Goal: Task Accomplishment & Management: Complete application form

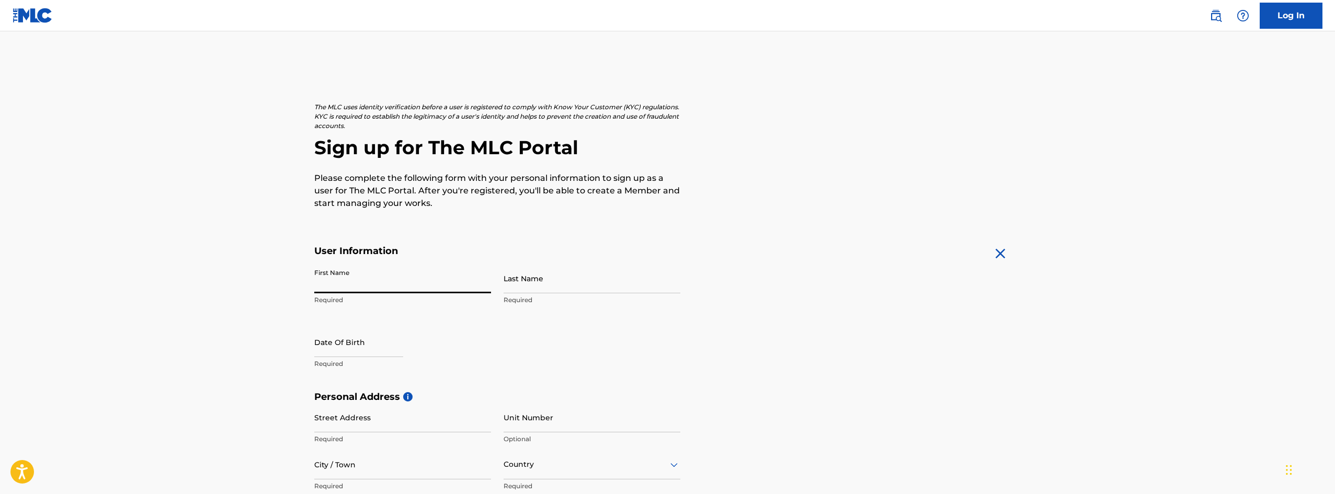
click at [360, 288] on input "First Name" at bounding box center [402, 279] width 177 height 30
type input "[PERSON_NAME]"
type input "Perello"
select select "7"
select select "2025"
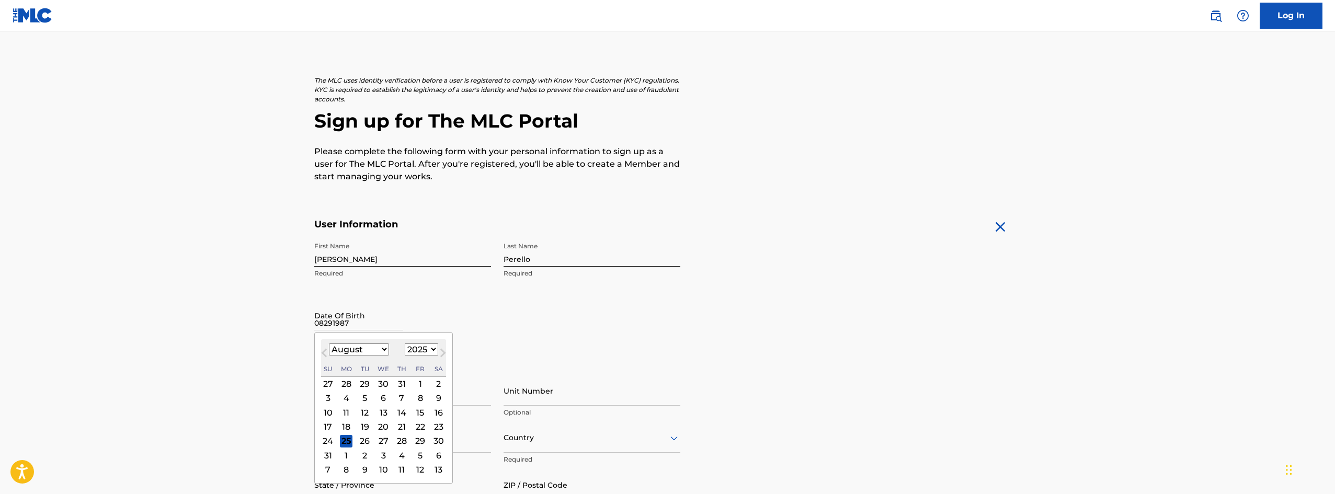
scroll to position [52, 0]
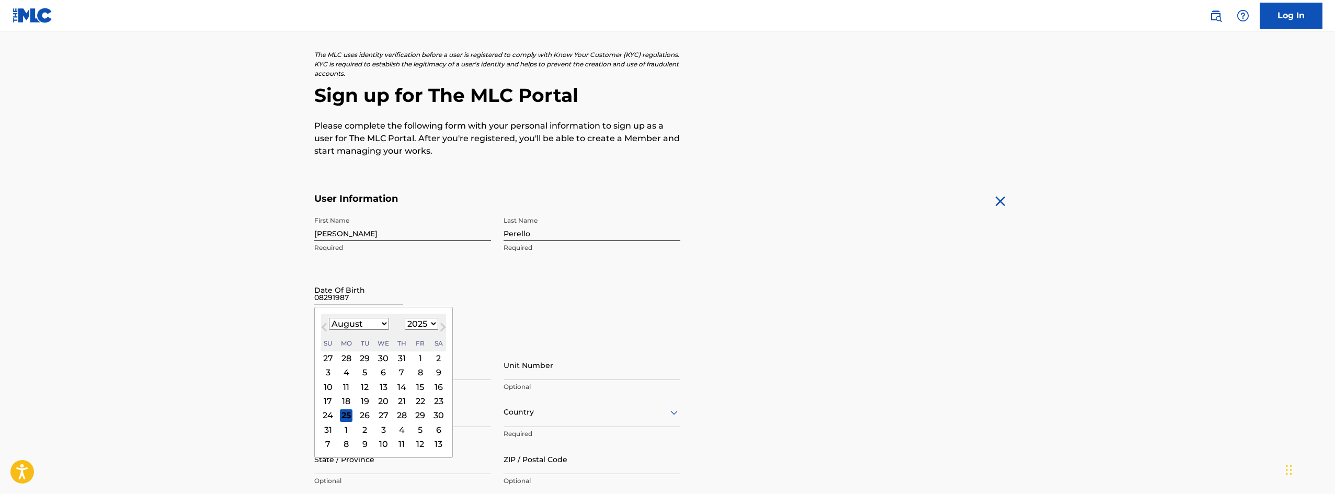
type input "08291987"
click at [429, 326] on select "1899 1900 1901 1902 1903 1904 1905 1906 1907 1908 1909 1910 1911 1912 1913 1914…" at bounding box center [421, 324] width 33 height 12
select select "2087"
click at [405, 318] on select "1899 1900 1901 1902 1903 1904 1905 1906 1907 1908 1909 1910 1911 1912 1913 1914…" at bounding box center [421, 324] width 33 height 12
click at [418, 415] on div "29" at bounding box center [420, 415] width 13 height 13
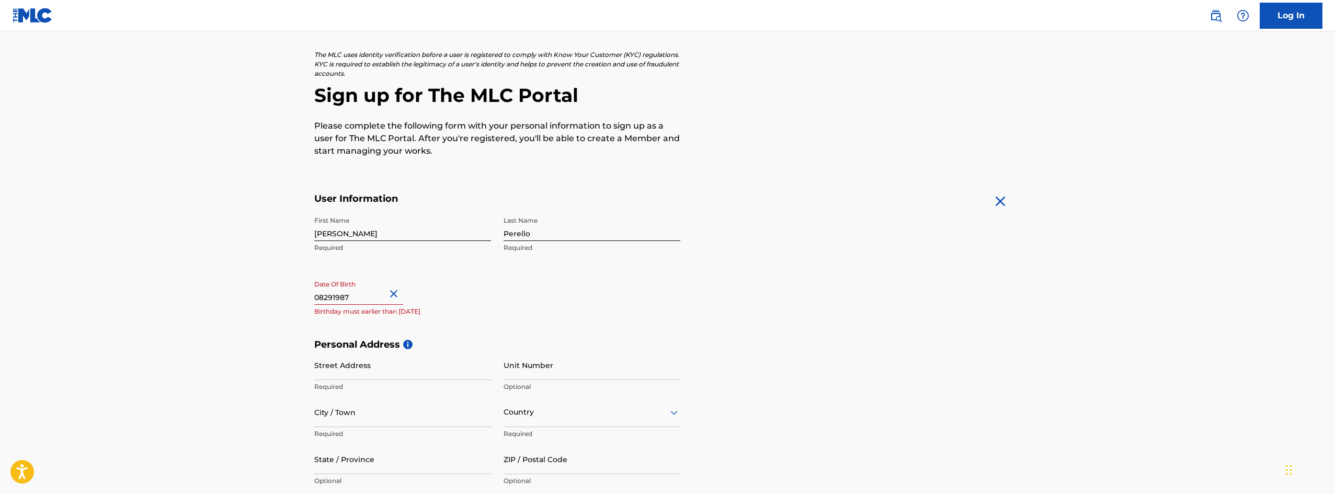
click at [365, 298] on input "08291987" at bounding box center [358, 290] width 89 height 30
select select "7"
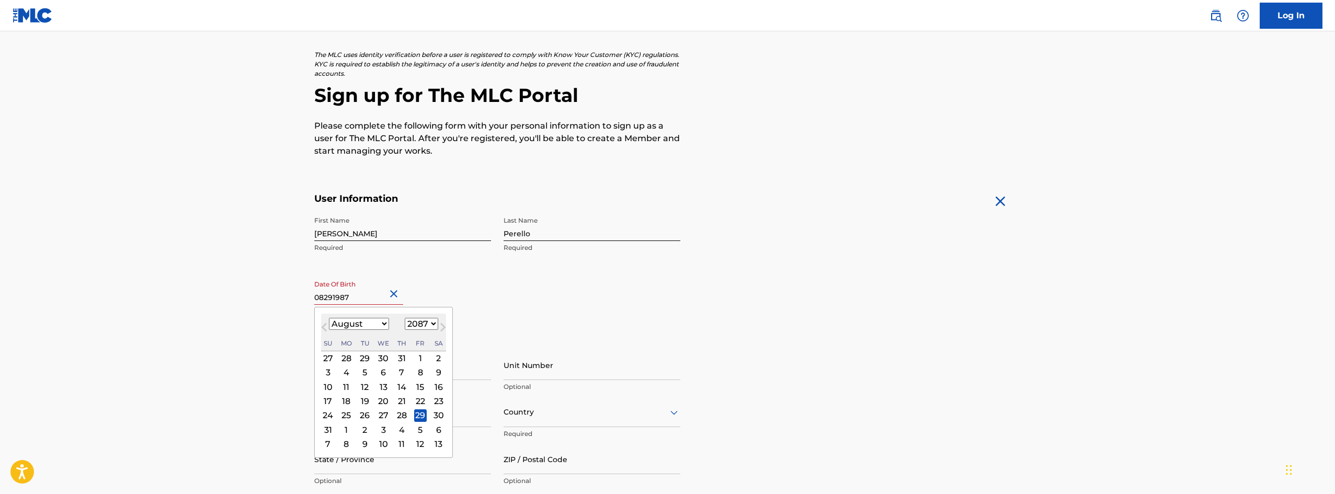
click at [426, 327] on select "1899 1900 1901 1902 1903 1904 1905 1906 1907 1908 1909 1910 1911 1912 1913 1914…" at bounding box center [421, 324] width 33 height 12
select select "1987"
click at [405, 318] on select "1899 1900 1901 1902 1903 1904 1905 1906 1907 1908 1909 1910 1911 1912 1913 1914…" at bounding box center [421, 324] width 33 height 12
click at [176, 307] on main "The MLC uses identity verification before a user is registered to comply with K…" at bounding box center [667, 347] width 1335 height 736
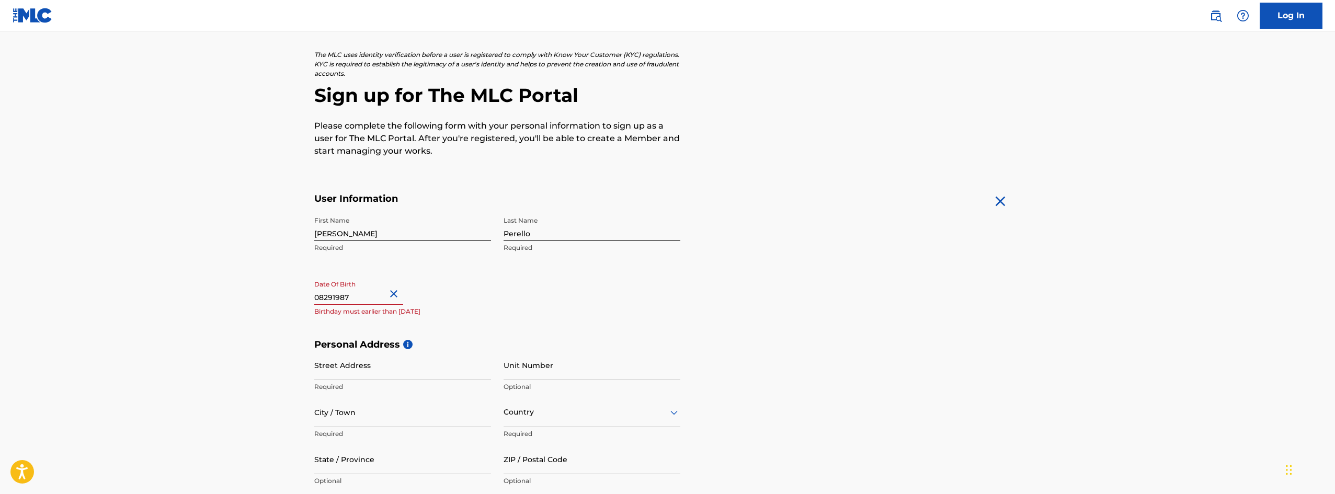
click at [385, 367] on input "Street Address" at bounding box center [402, 365] width 177 height 30
type input "[STREET_ADDRESS]"
type input "Shafter"
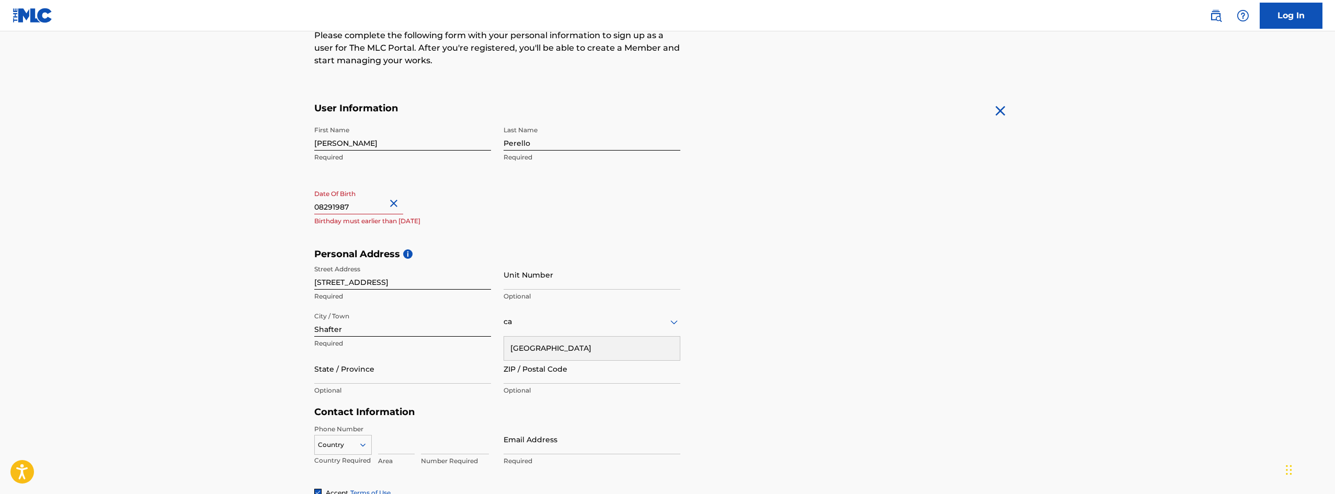
type input "c"
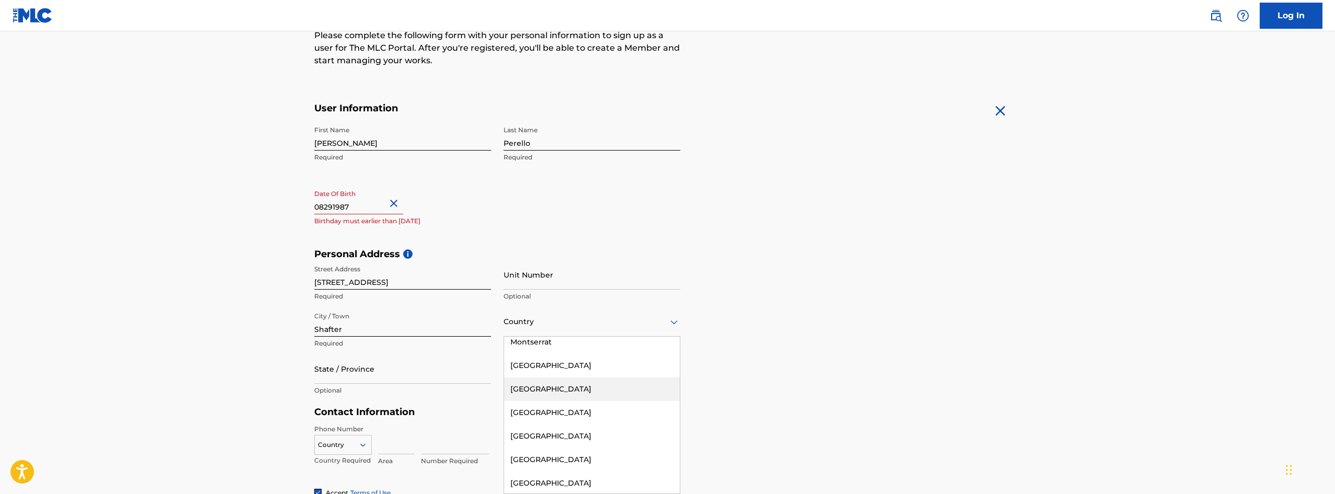
scroll to position [3179, 0]
type input "n"
type input "uni"
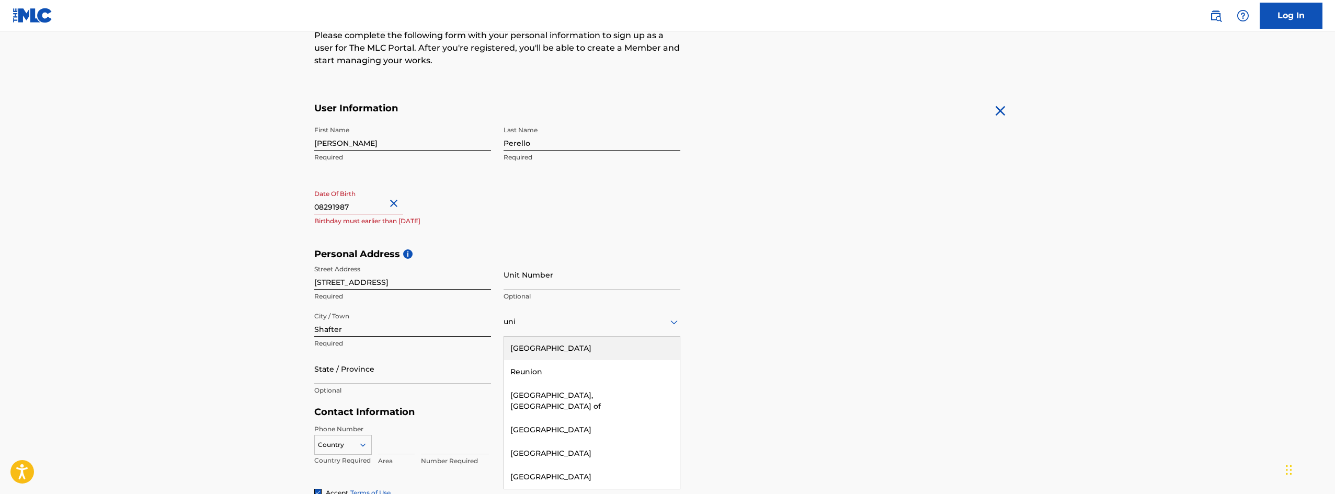
scroll to position [0, 0]
click at [385, 367] on div "State / Province" at bounding box center [402, 369] width 177 height 30
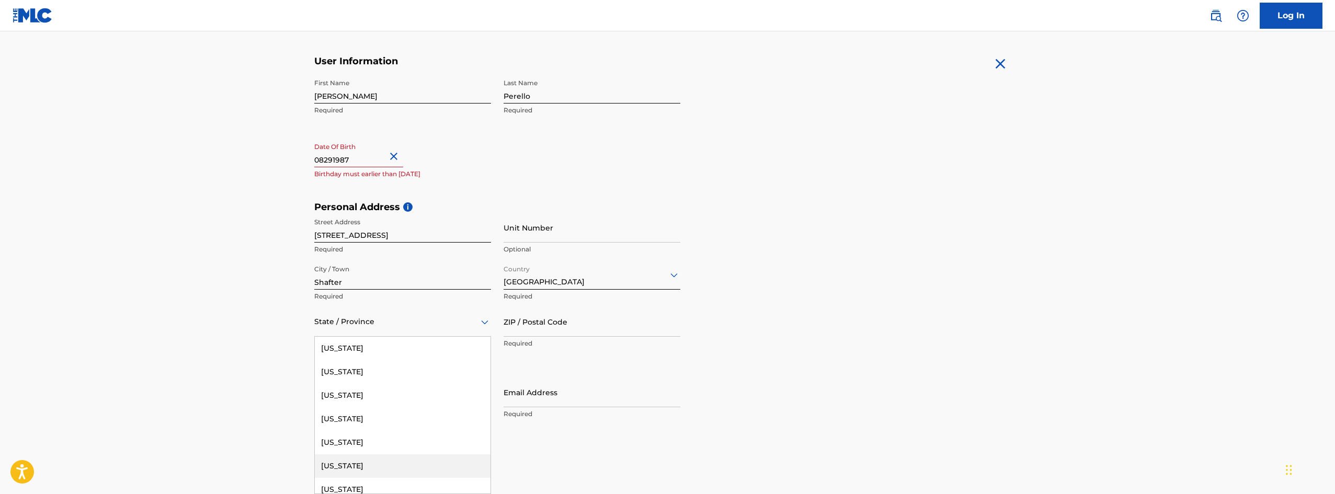
click at [362, 464] on div "[US_STATE]" at bounding box center [403, 466] width 176 height 24
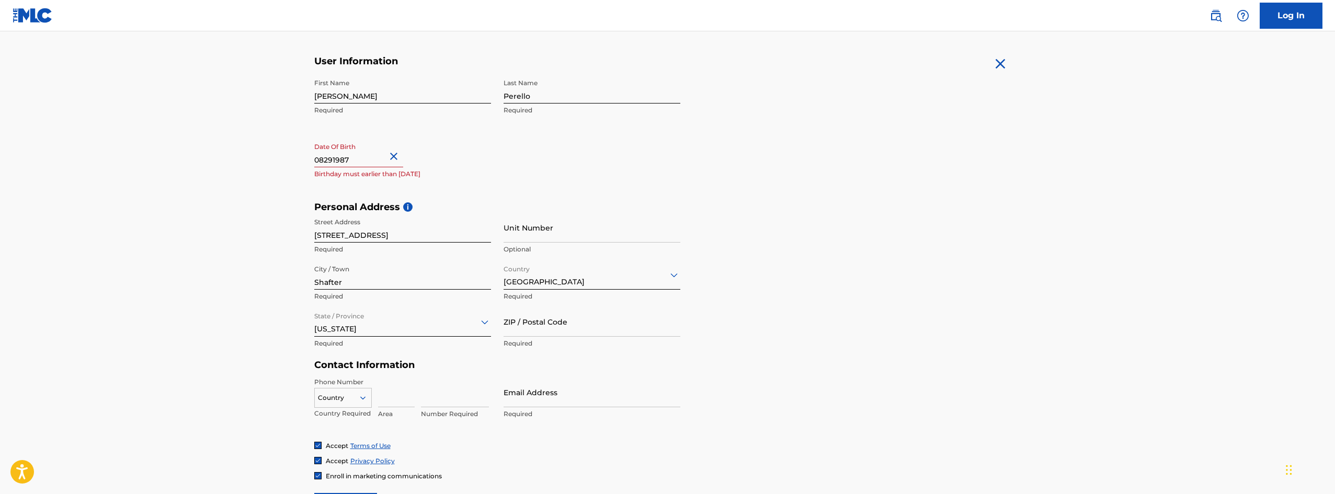
click at [562, 328] on input "ZIP / Postal Code" at bounding box center [592, 322] width 177 height 30
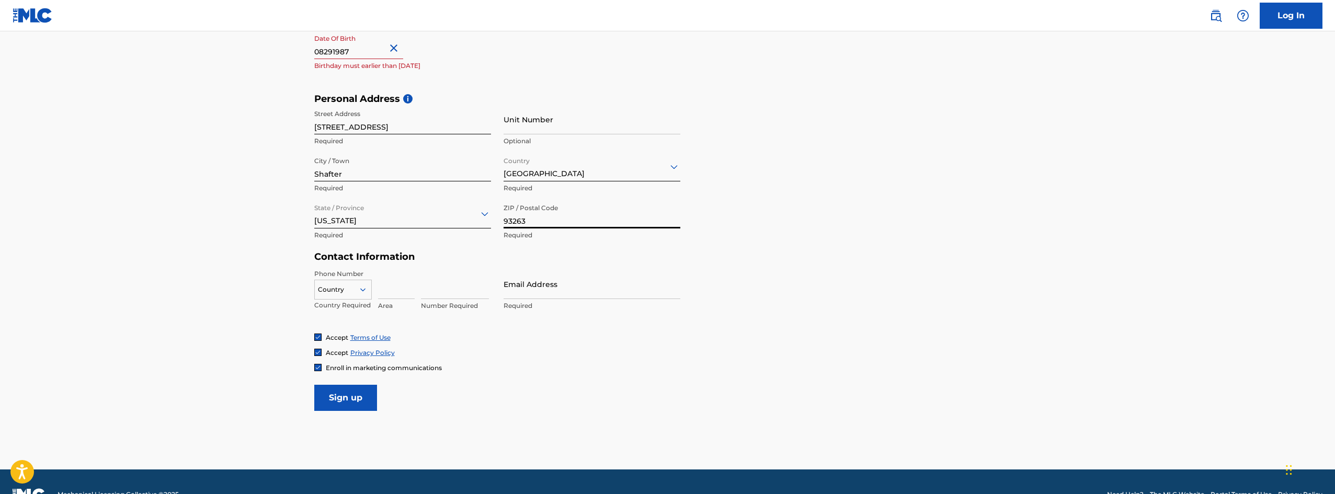
scroll to position [324, 0]
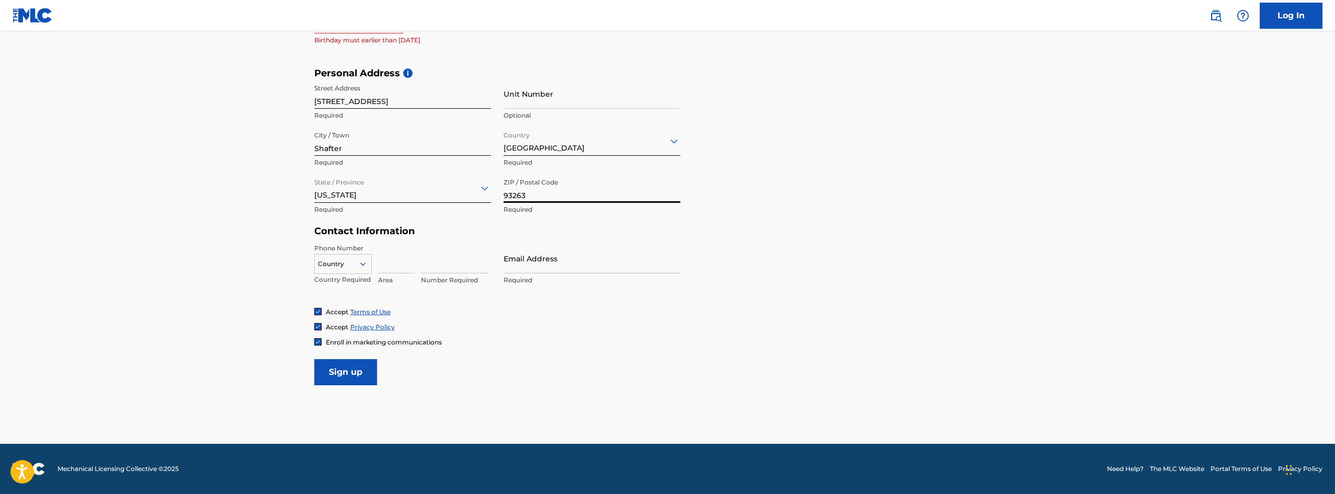
type input "93263"
click at [390, 269] on input at bounding box center [396, 259] width 37 height 30
type input "661"
type input "4879648"
type input "[EMAIL_ADDRESS][DOMAIN_NAME]"
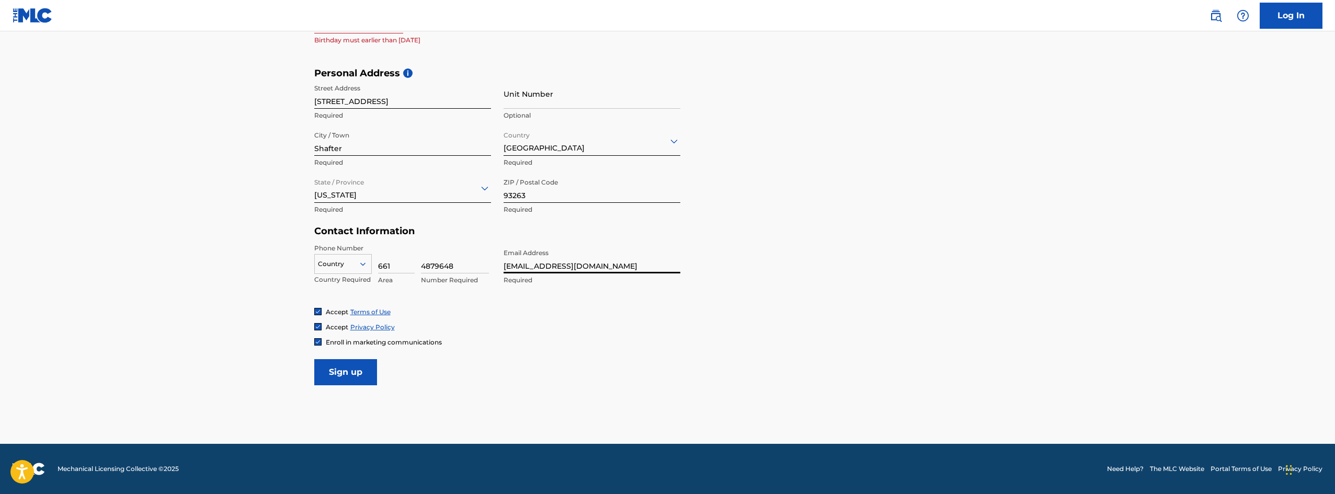
scroll to position [219, 0]
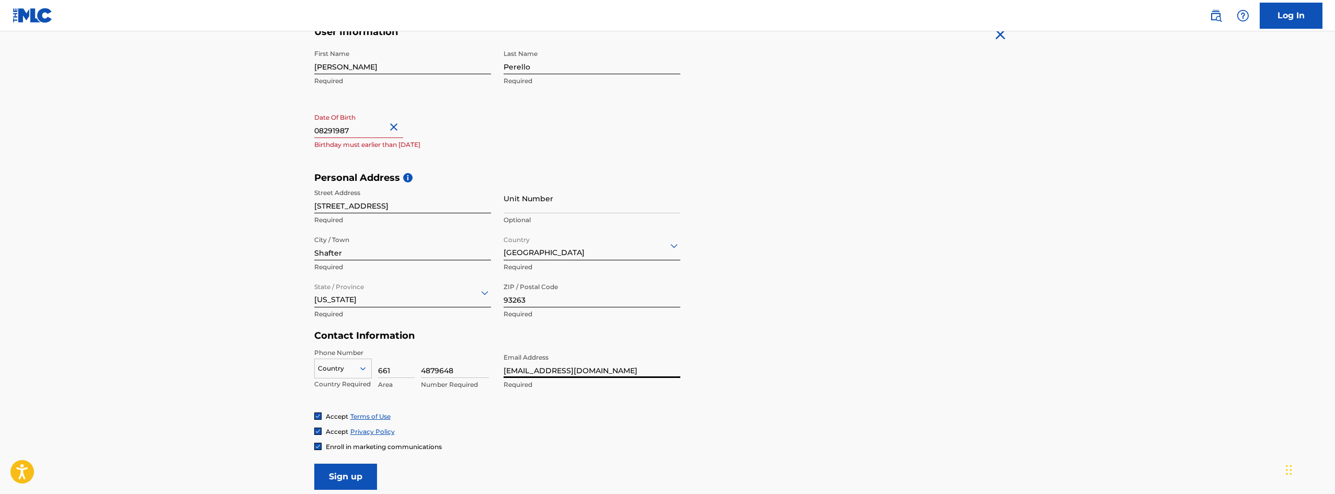
select select "7"
select select "2087"
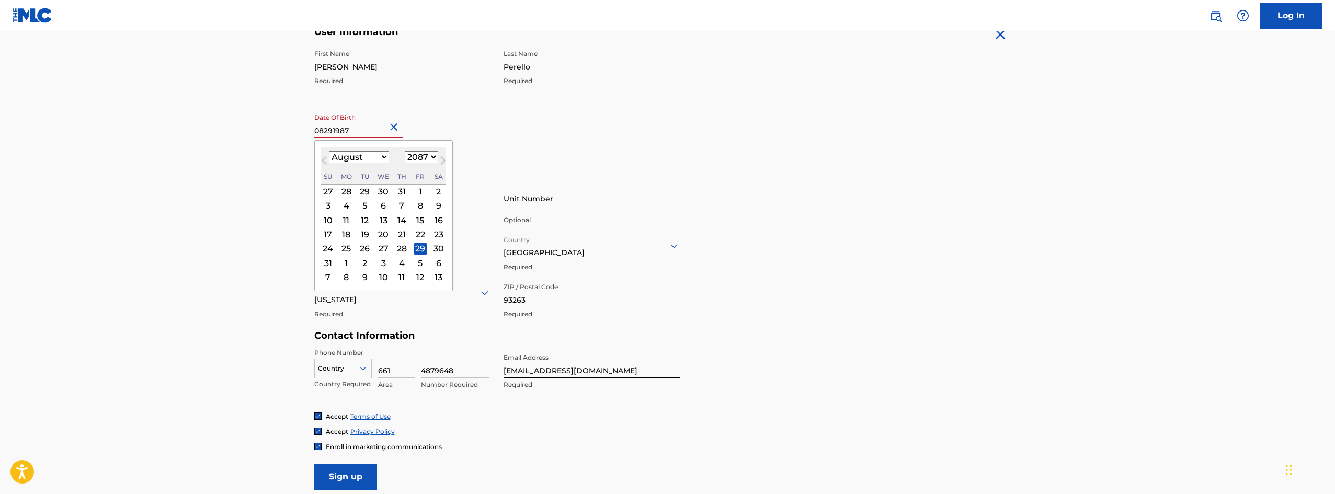
click at [367, 131] on input "08291987" at bounding box center [358, 123] width 89 height 30
click at [410, 159] on select "1899 1900 1901 1902 1903 1904 1905 1906 1907 1908 1909 1910 1911 1912 1913 1914…" at bounding box center [421, 157] width 33 height 12
click at [438, 244] on div "30" at bounding box center [438, 249] width 13 height 13
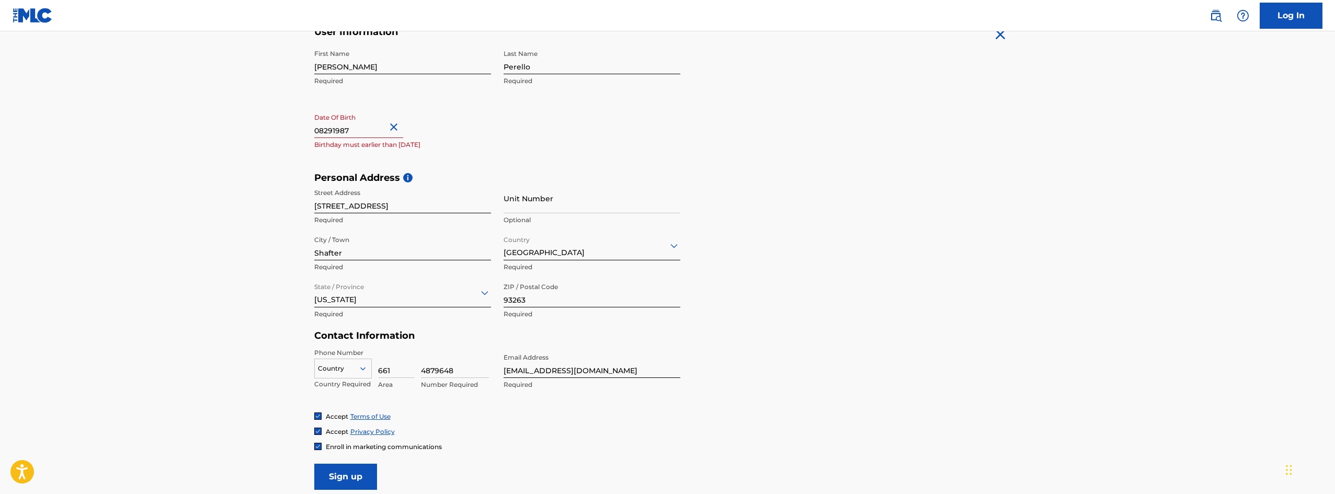
click at [364, 130] on input "08291987" at bounding box center [358, 123] width 89 height 30
select select "7"
select select "2087"
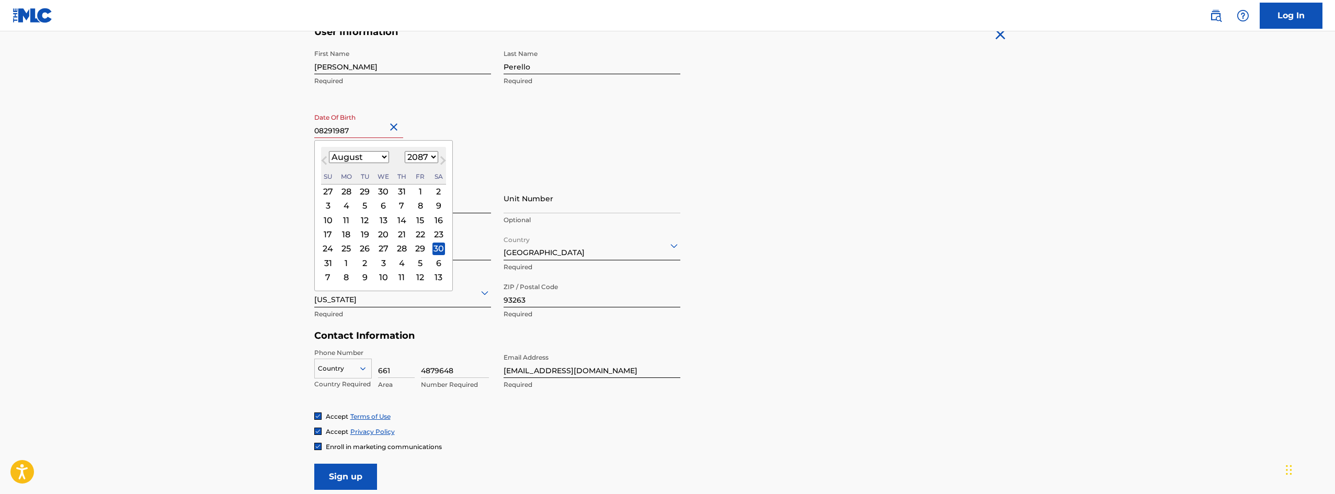
click at [419, 249] on div "29" at bounding box center [420, 249] width 13 height 13
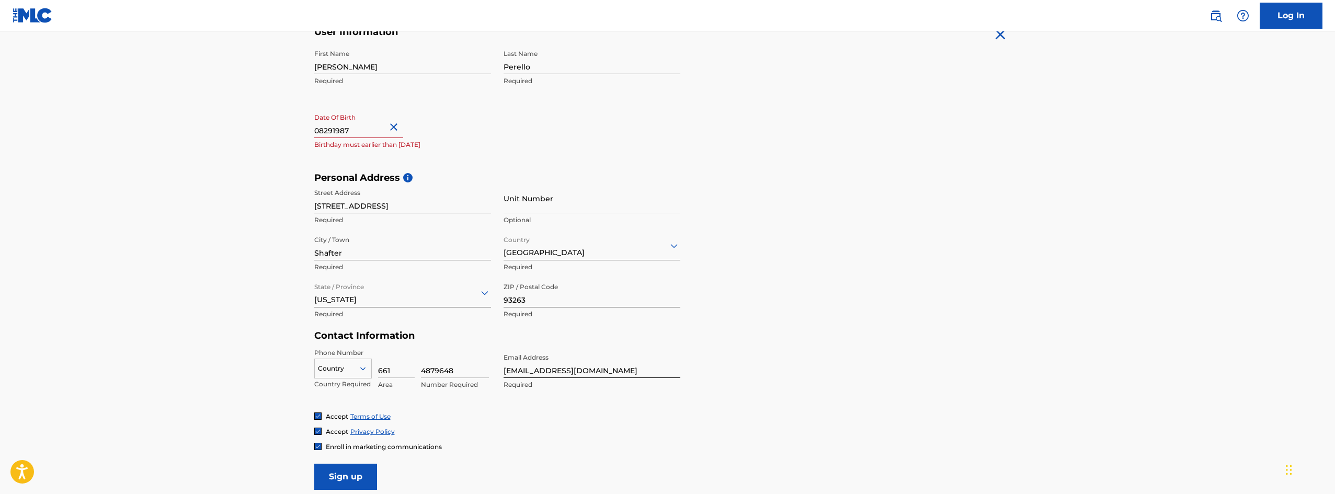
click at [367, 133] on input "08291987" at bounding box center [358, 123] width 89 height 30
select select "7"
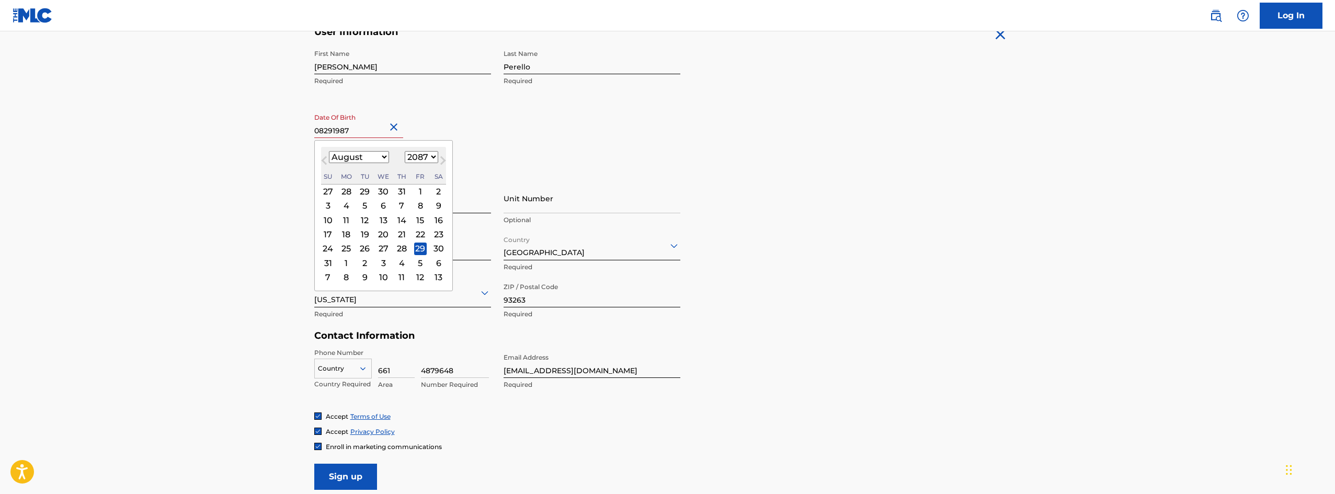
click at [431, 158] on select "1899 1900 1901 1902 1903 1904 1905 1906 1907 1908 1909 1910 1911 1912 1913 1914…" at bounding box center [421, 157] width 33 height 12
select select "1987"
click at [405, 151] on select "1899 1900 1901 1902 1903 1904 1905 1906 1907 1908 1909 1910 1911 1912 1913 1914…" at bounding box center [421, 157] width 33 height 12
click at [398, 154] on div "January February March April May June July August September October November De…" at bounding box center [383, 157] width 125 height 13
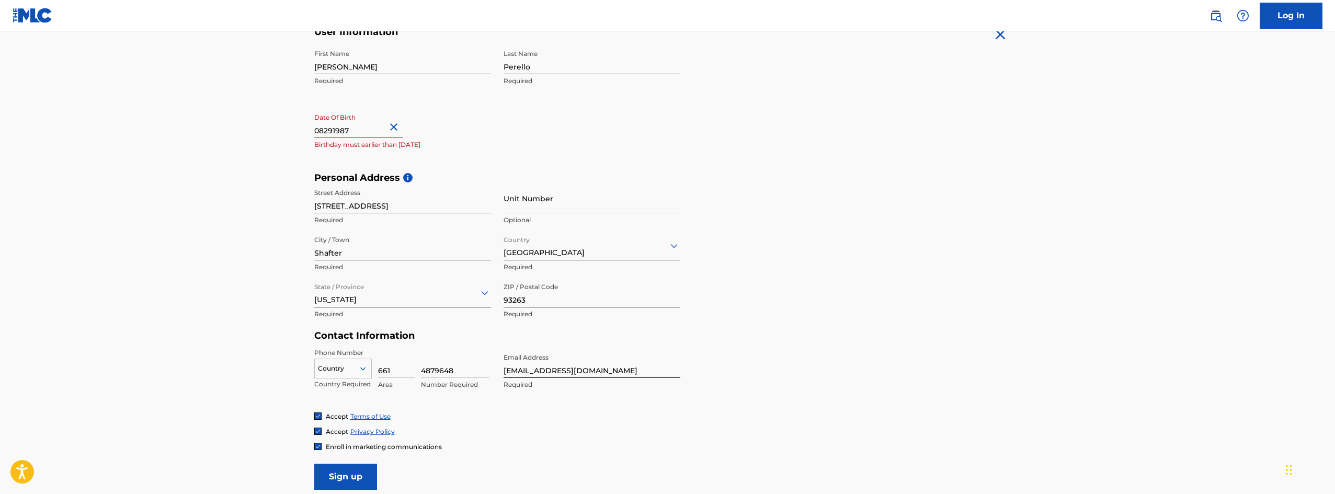
click at [514, 151] on div "First Name Lisbeth Required Last Name Perello Required Date Of Birth 08291987 B…" at bounding box center [497, 108] width 366 height 128
click at [359, 131] on input "08291987" at bounding box center [358, 123] width 89 height 30
select select "7"
select select "2087"
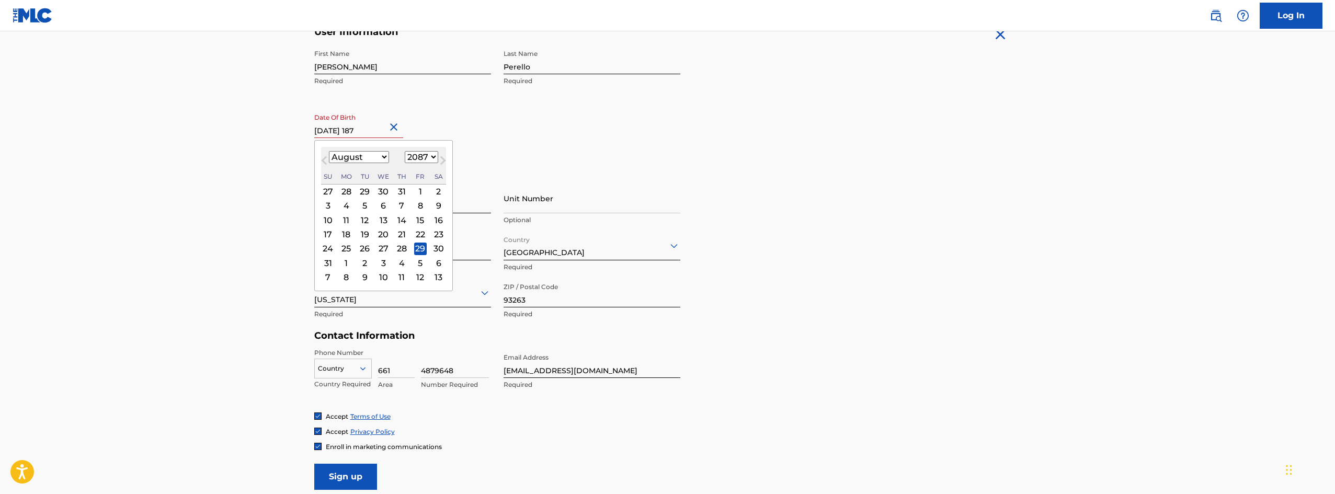
type input "August 29 1987"
select select "1987"
type input "August 29 1987"
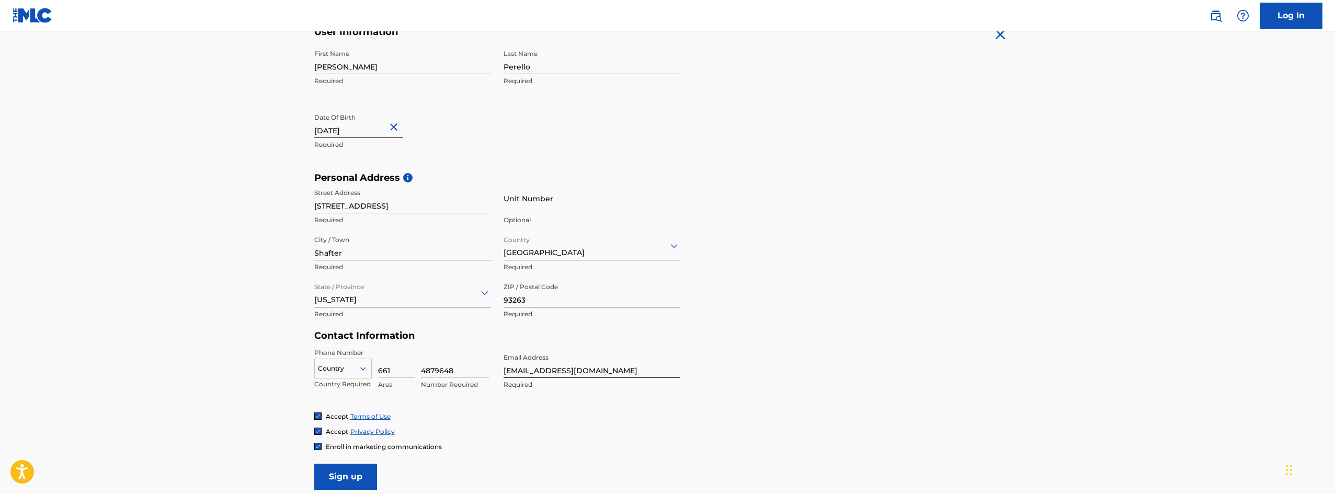
click at [528, 159] on div "First Name Lisbeth Required Last Name Perello Required Date Of Birth August 29 …" at bounding box center [497, 108] width 366 height 128
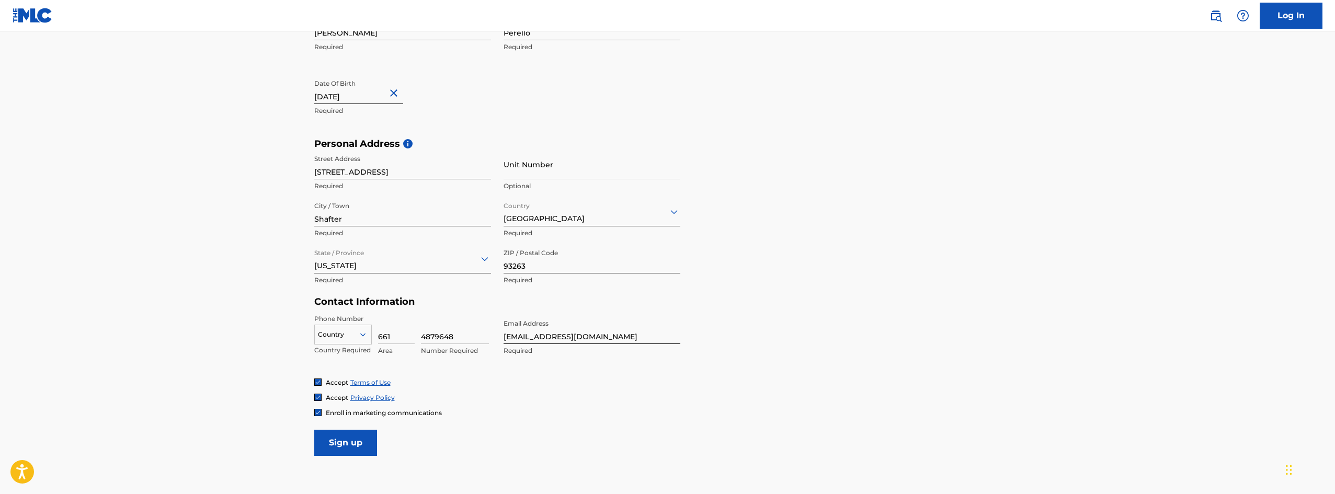
scroll to position [271, 0]
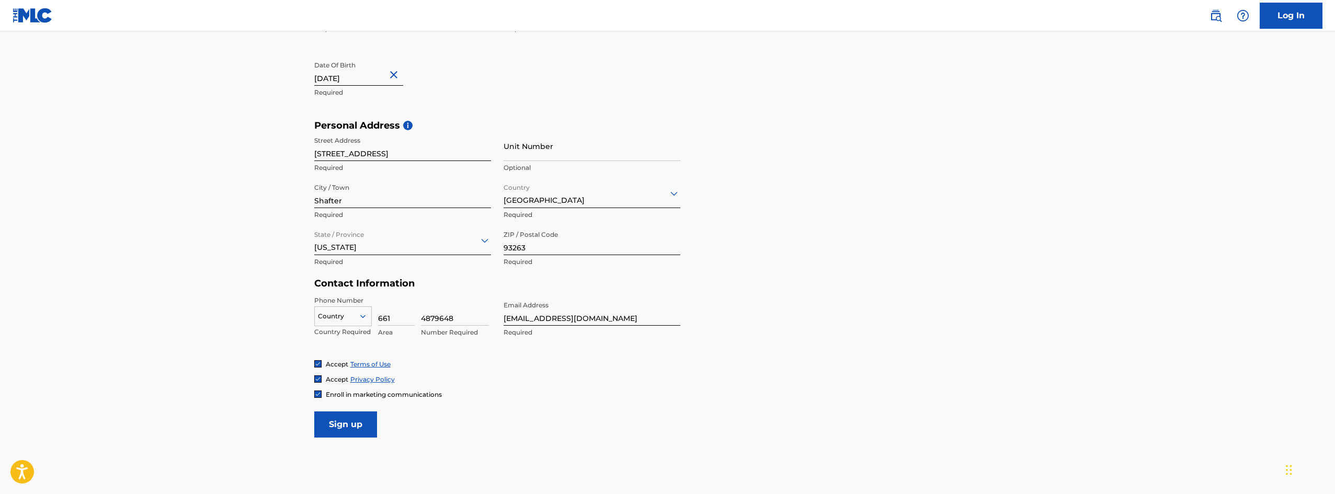
click at [351, 430] on input "Sign up" at bounding box center [345, 424] width 63 height 26
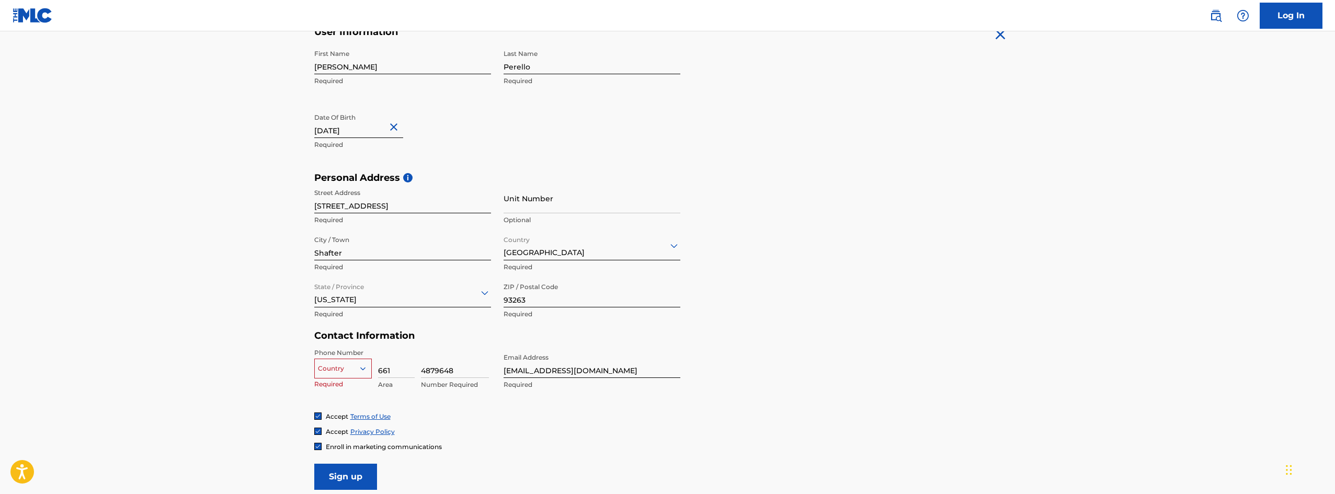
scroll to position [257, 0]
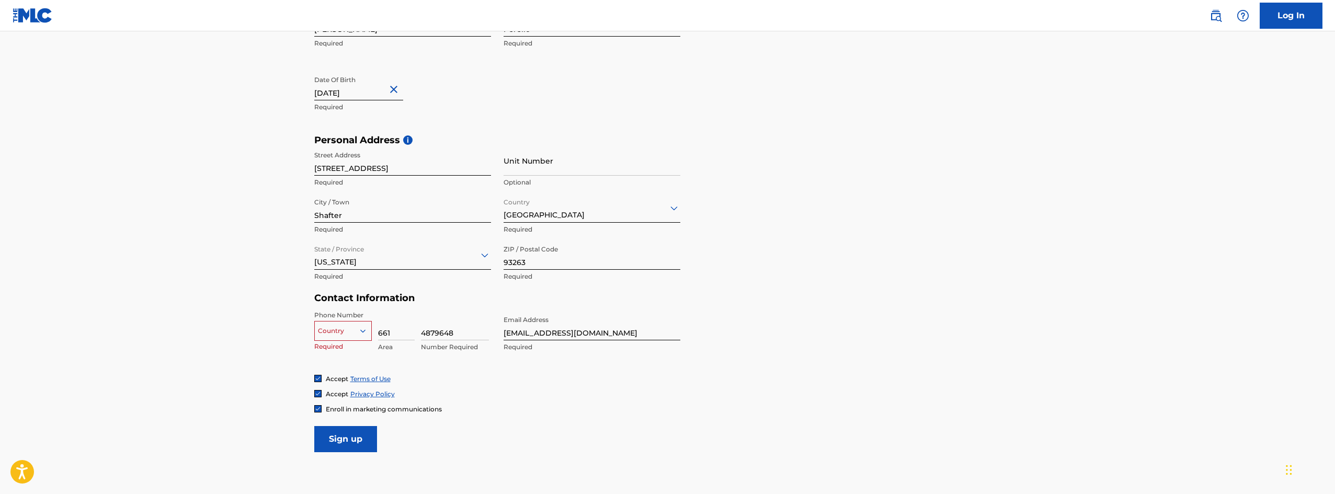
click at [359, 337] on div "option , selected. Select is focused ,type to refine list, press Down to open t…" at bounding box center [343, 329] width 58 height 16
click at [339, 352] on div "US, [GEOGRAPHIC_DATA] +1" at bounding box center [343, 357] width 56 height 41
click at [342, 433] on input "Sign up" at bounding box center [345, 439] width 63 height 26
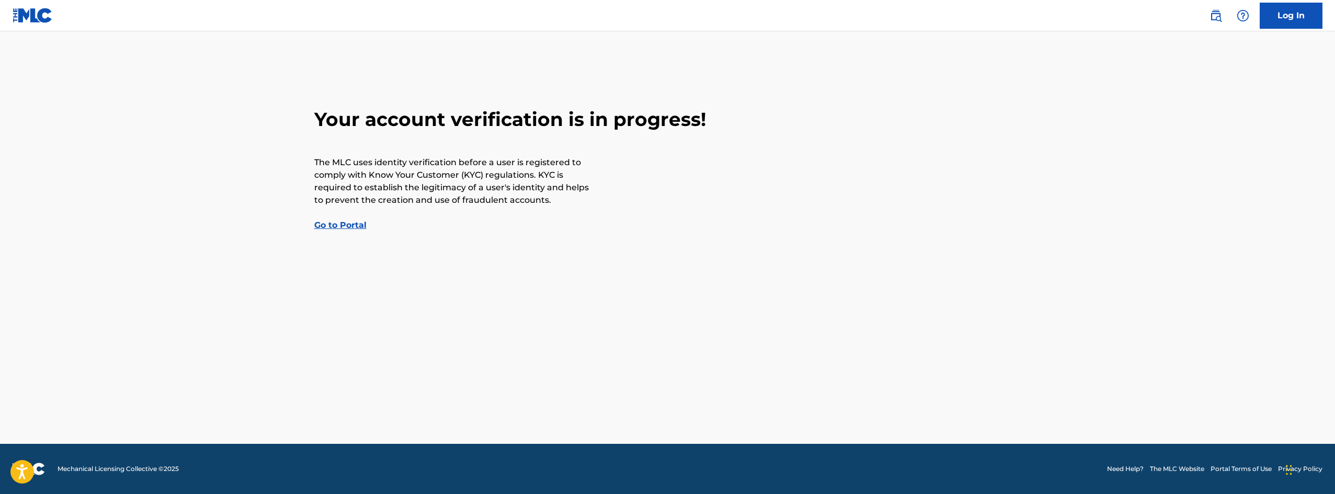
click at [341, 227] on link "Go to Portal" at bounding box center [340, 225] width 52 height 10
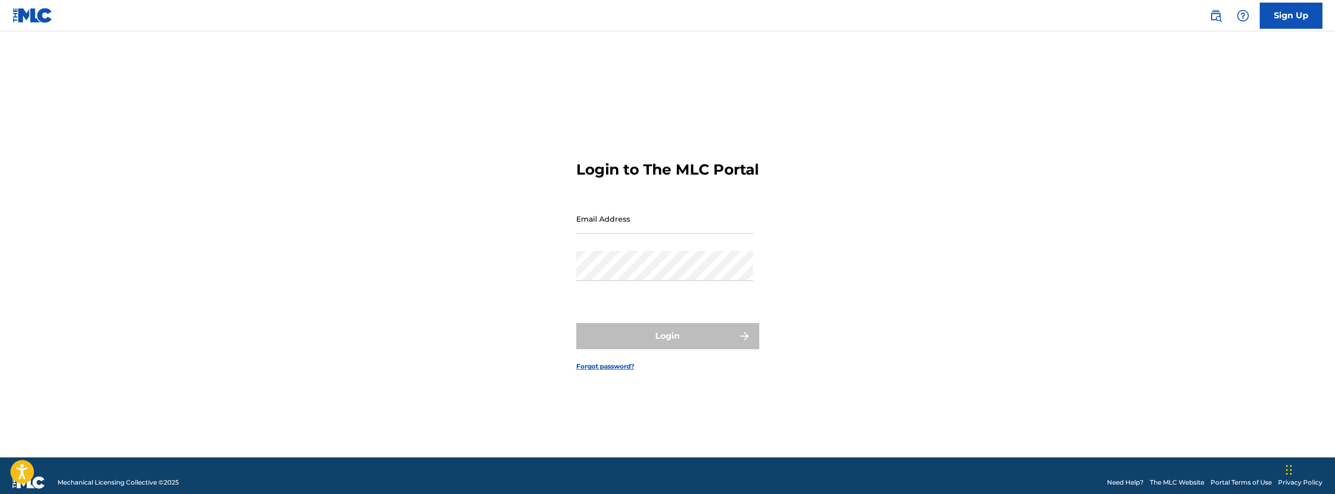
click at [601, 234] on input "Email Address" at bounding box center [664, 219] width 177 height 30
type input "[EMAIL_ADDRESS][DOMAIN_NAME]"
click at [560, 283] on div "Login to The MLC Portal Email Address kgmusicevents@gmail.com Password Login Fo…" at bounding box center [668, 258] width 732 height 400
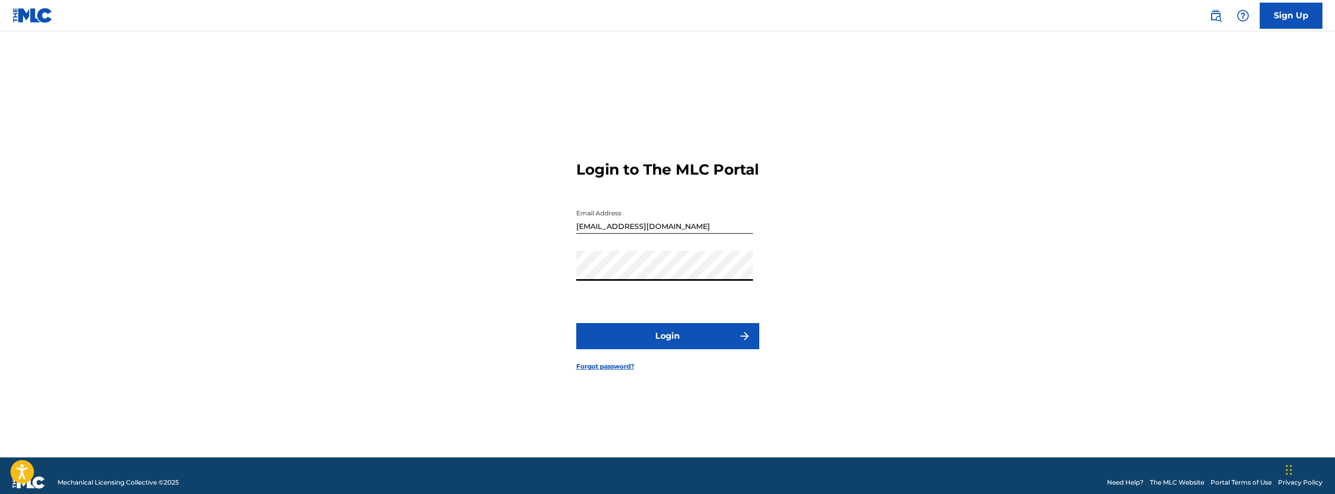
click at [640, 348] on button "Login" at bounding box center [667, 336] width 183 height 26
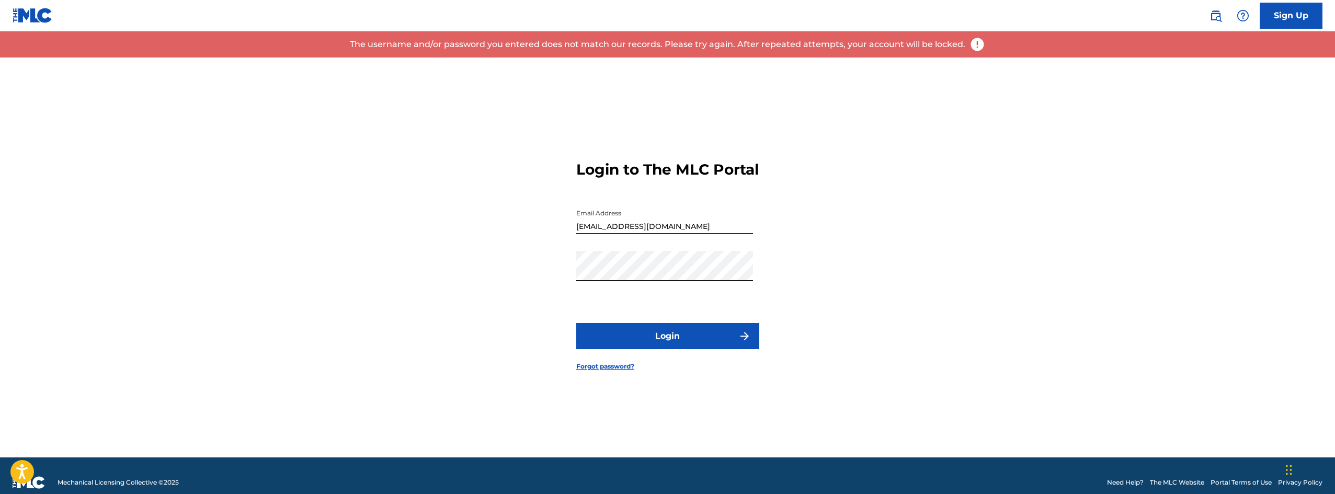
click at [661, 349] on button "Login" at bounding box center [667, 336] width 183 height 26
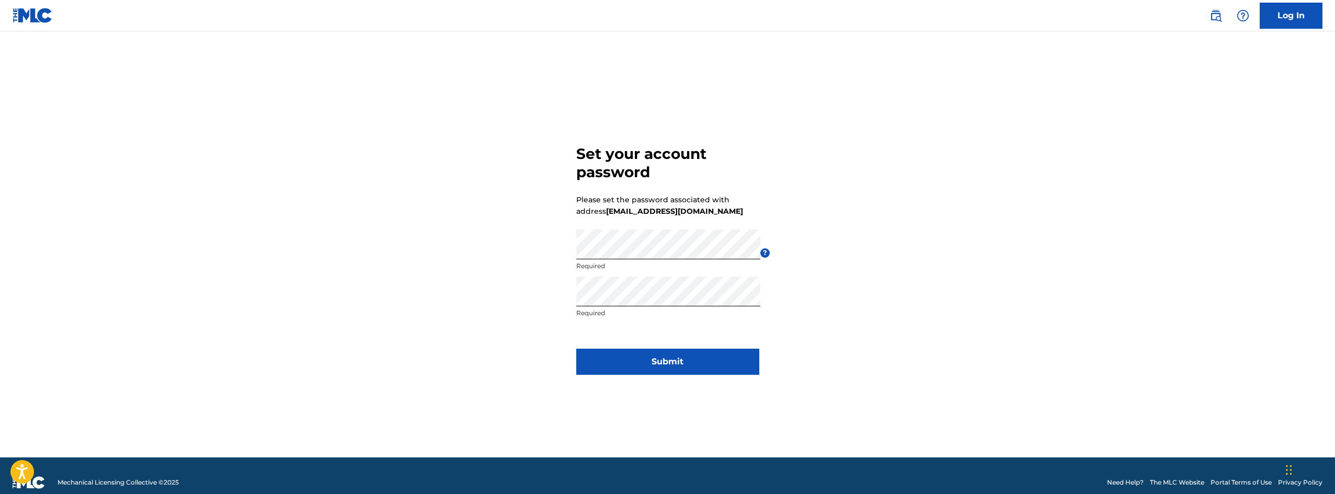
click at [648, 367] on button "Submit" at bounding box center [667, 362] width 183 height 26
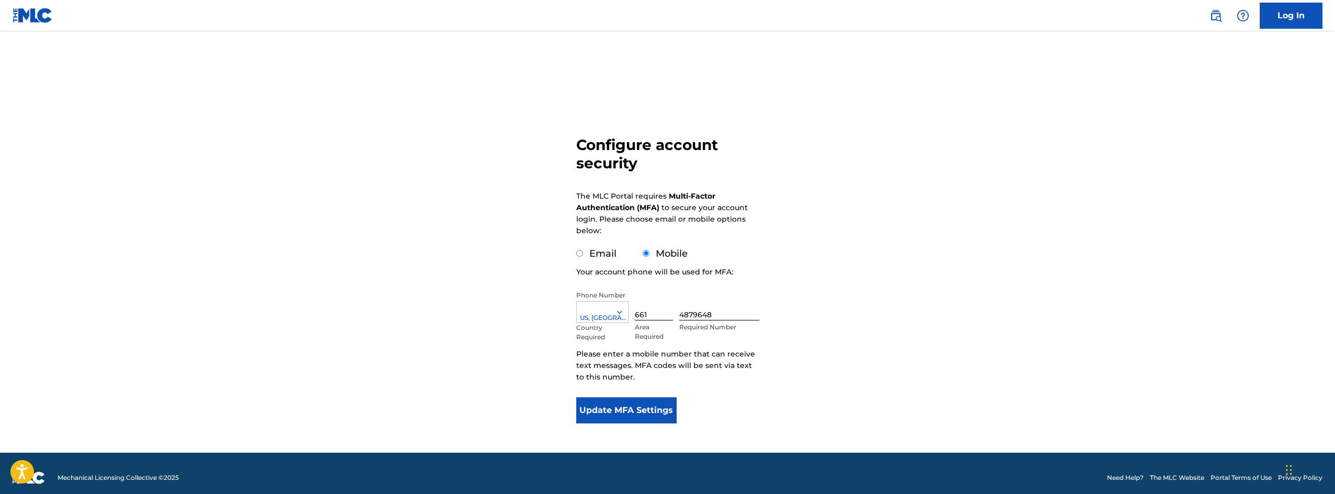
click at [607, 408] on button "Update MFA Settings" at bounding box center [626, 410] width 101 height 26
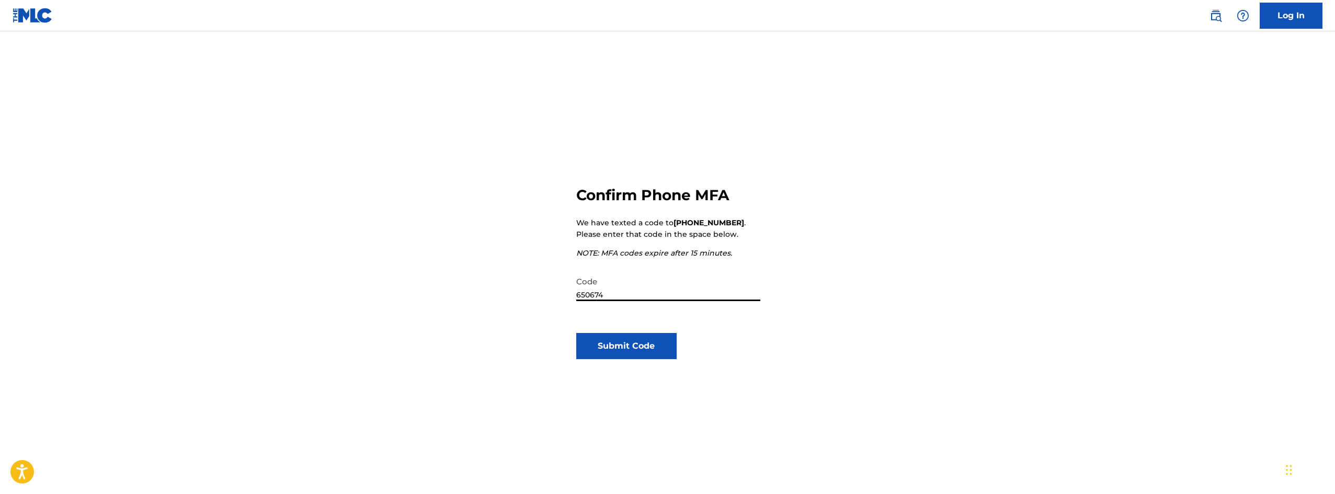
type input "650674"
click at [631, 347] on button "Submit Code" at bounding box center [626, 346] width 101 height 26
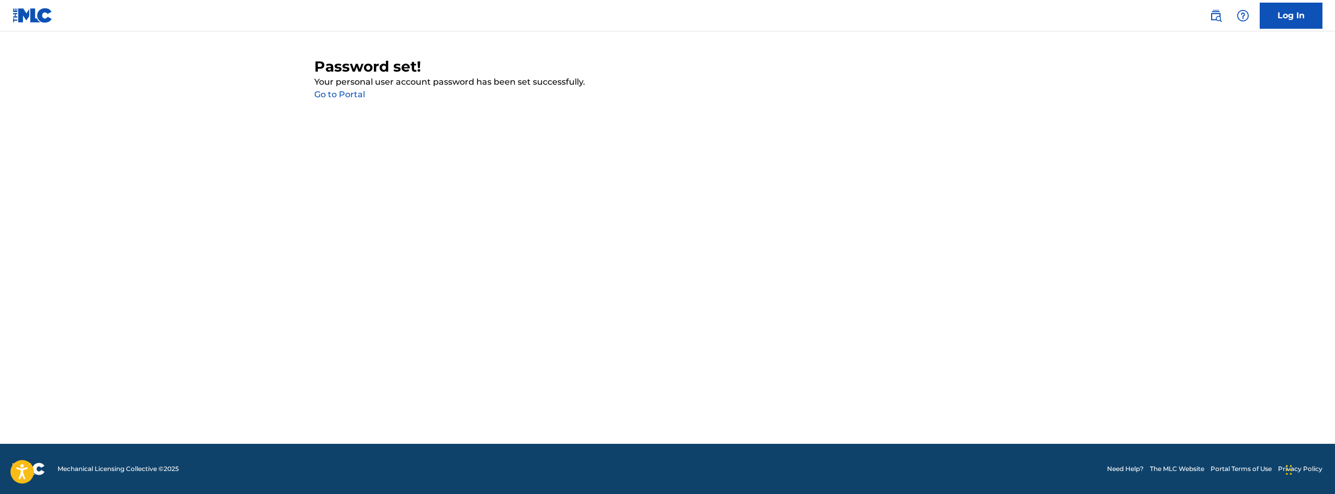
click at [323, 95] on link "Go to Portal" at bounding box center [339, 94] width 51 height 10
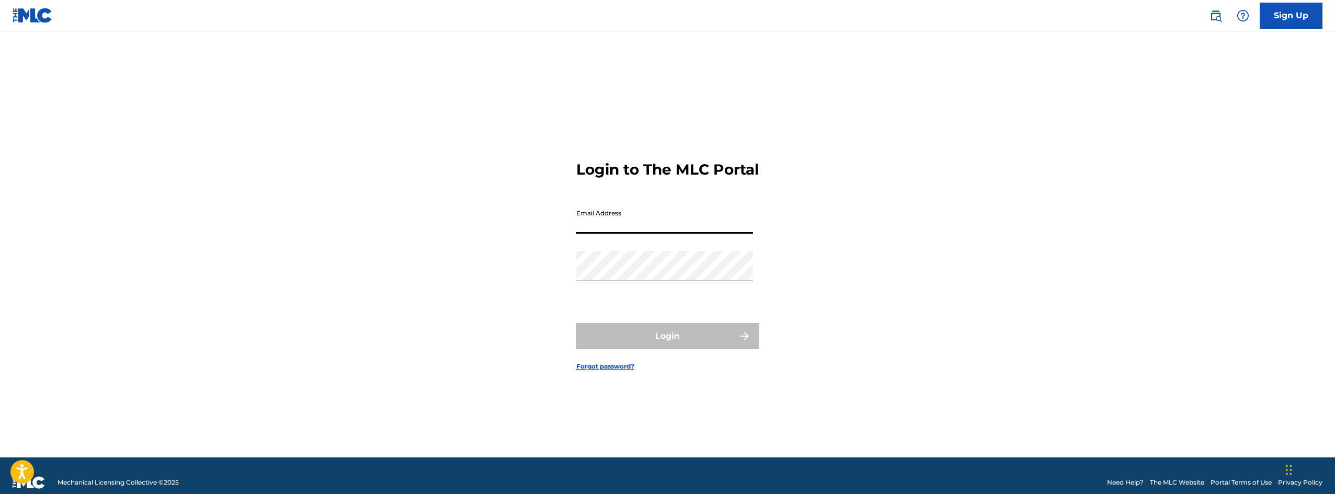
click at [586, 233] on input "Email Address" at bounding box center [664, 219] width 177 height 30
type input "[EMAIL_ADDRESS][DOMAIN_NAME]"
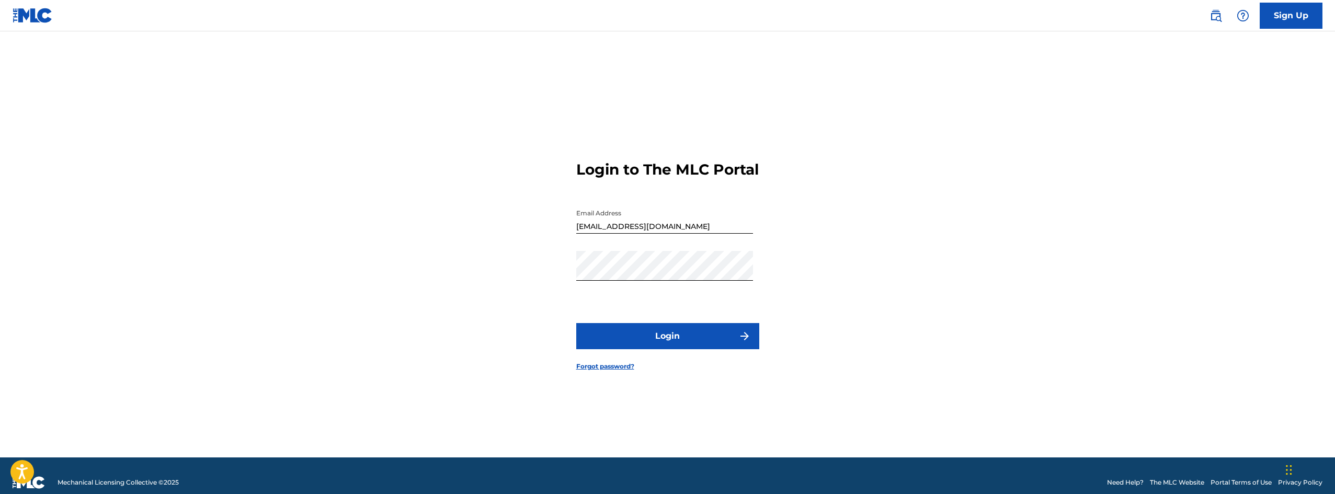
click at [622, 347] on button "Login" at bounding box center [667, 336] width 183 height 26
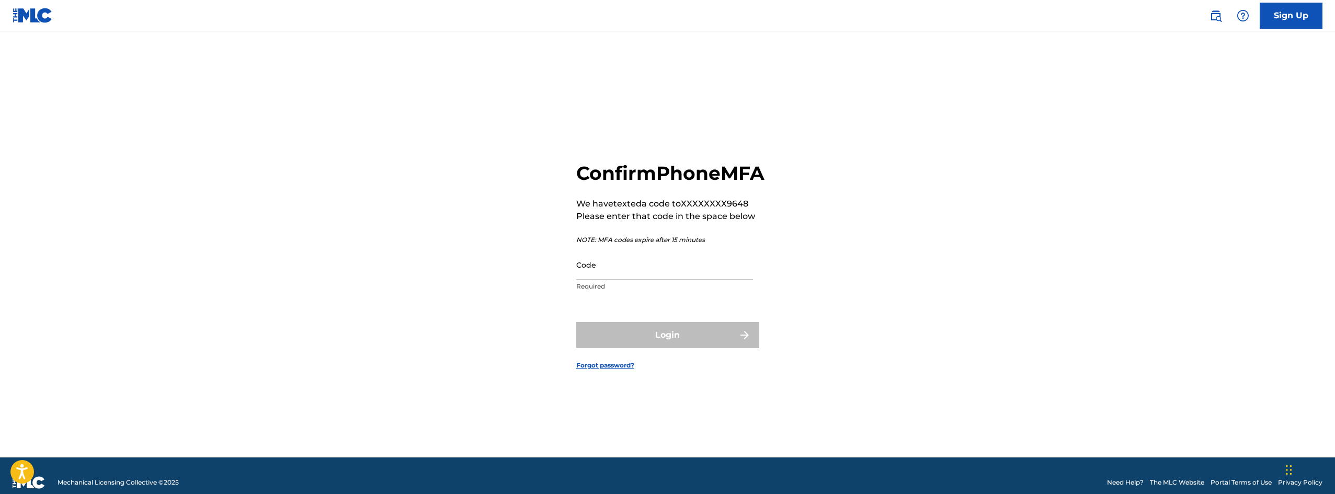
click at [601, 279] on input "Code" at bounding box center [664, 265] width 177 height 30
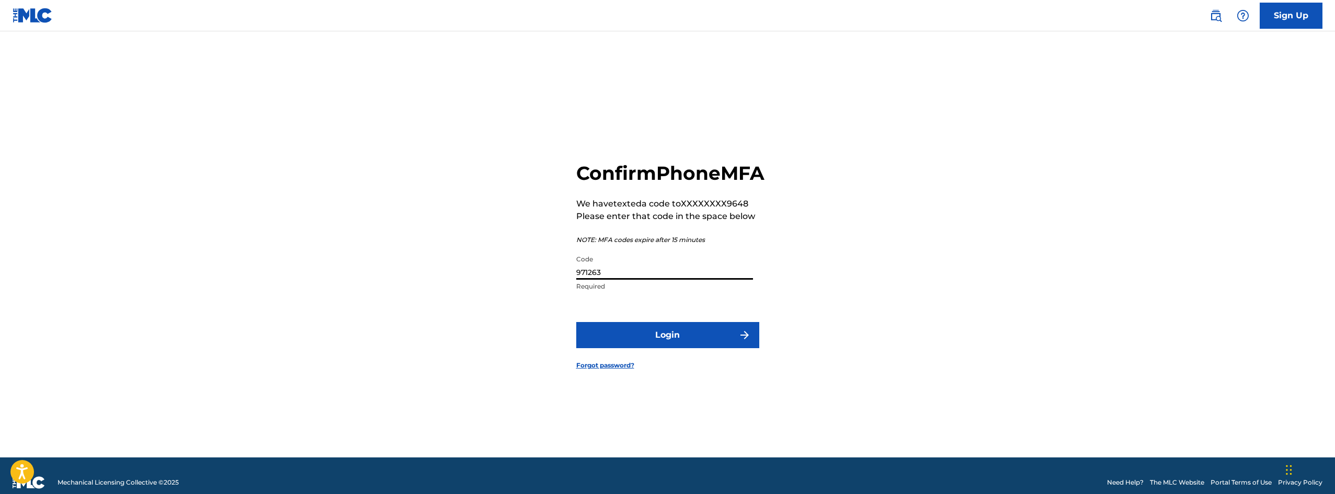
type input "971263"
drag, startPoint x: 671, startPoint y: 372, endPoint x: 665, endPoint y: 354, distance: 19.5
click at [671, 368] on form "Confirm Phone MFA We have texted a code to XXXXXXXX9648 Please enter that code …" at bounding box center [667, 258] width 183 height 400
click at [664, 348] on button "Login" at bounding box center [667, 335] width 183 height 26
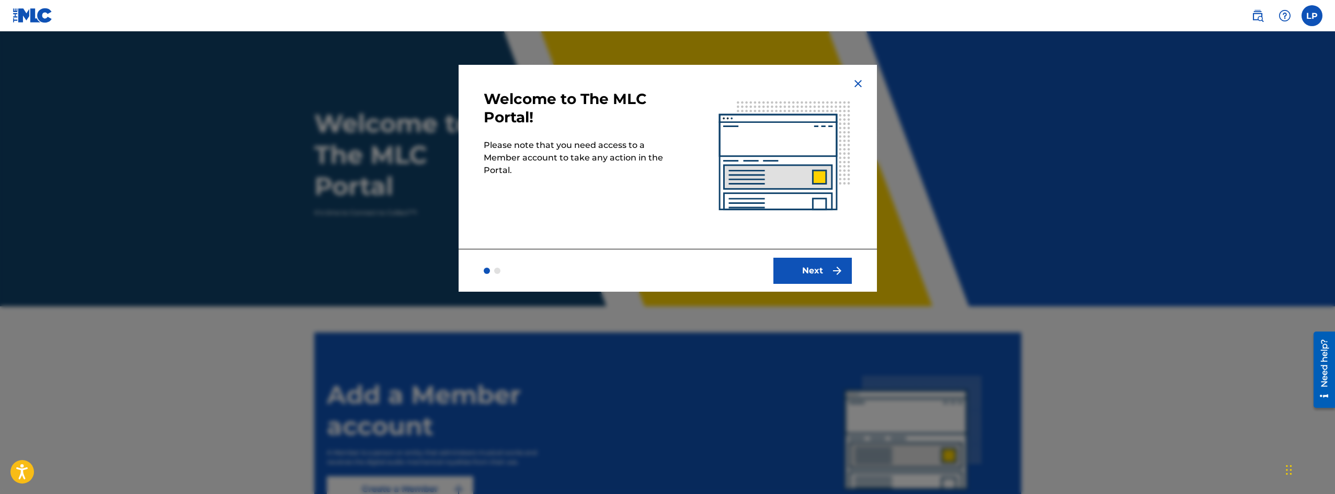
click at [806, 261] on button "Next" at bounding box center [812, 271] width 78 height 26
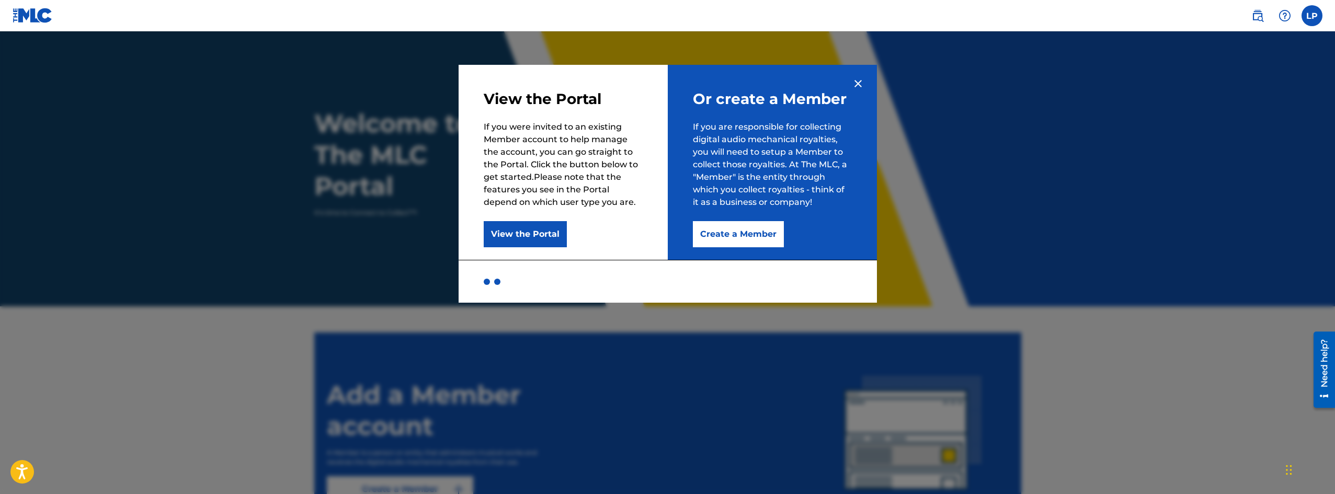
click at [739, 240] on button "Create a Member" at bounding box center [738, 234] width 91 height 26
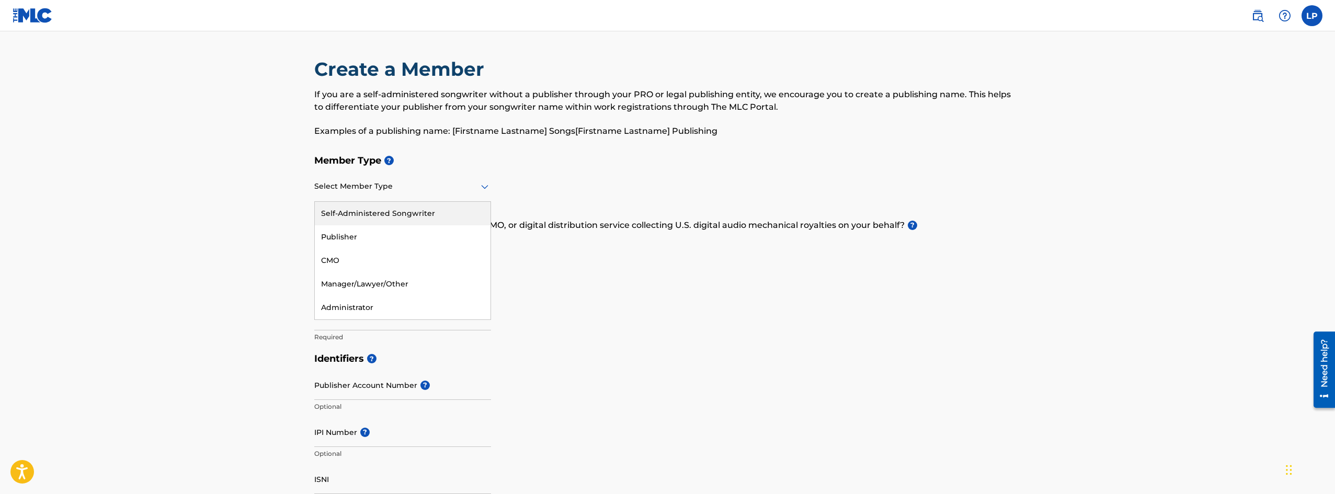
click at [371, 196] on div "Select Member Type" at bounding box center [402, 187] width 177 height 30
click at [376, 213] on div "Self-Administered Songwriter" at bounding box center [403, 214] width 176 height 24
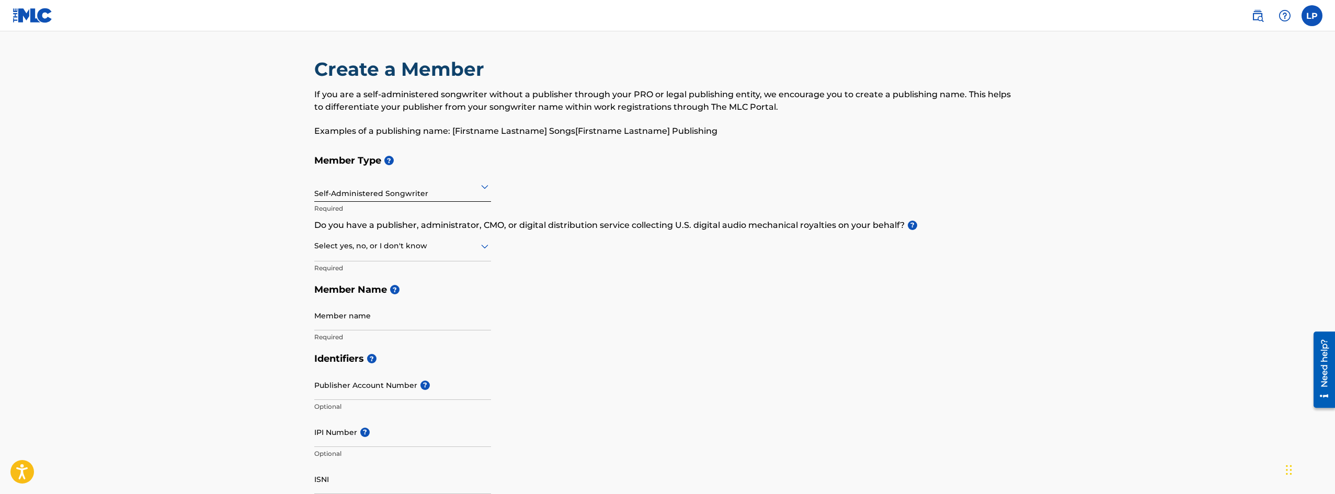
click at [387, 190] on div at bounding box center [402, 186] width 177 height 13
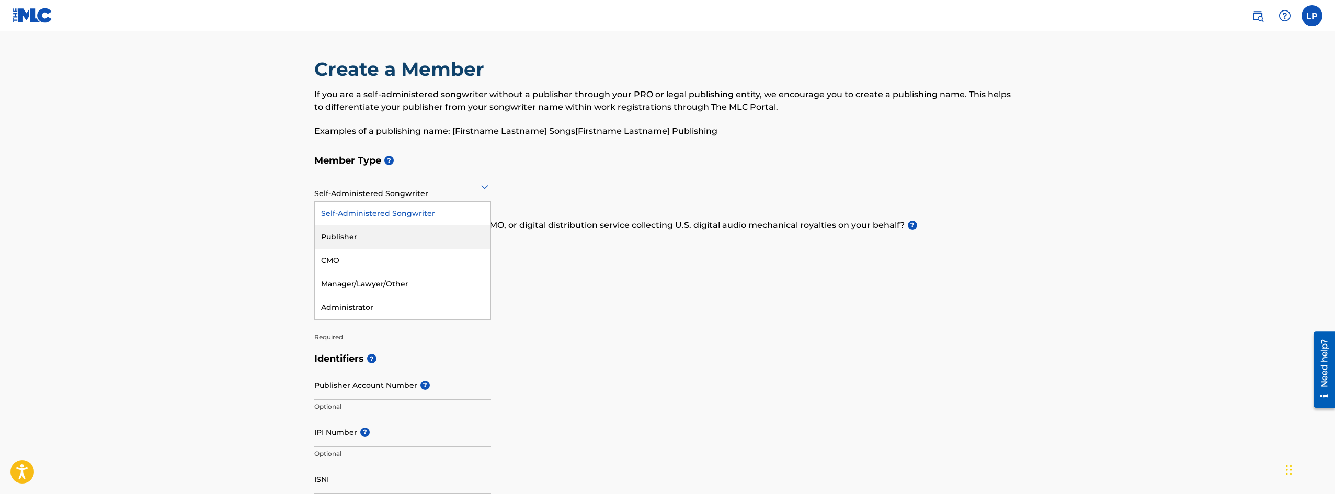
click at [342, 235] on div "Publisher" at bounding box center [403, 237] width 176 height 24
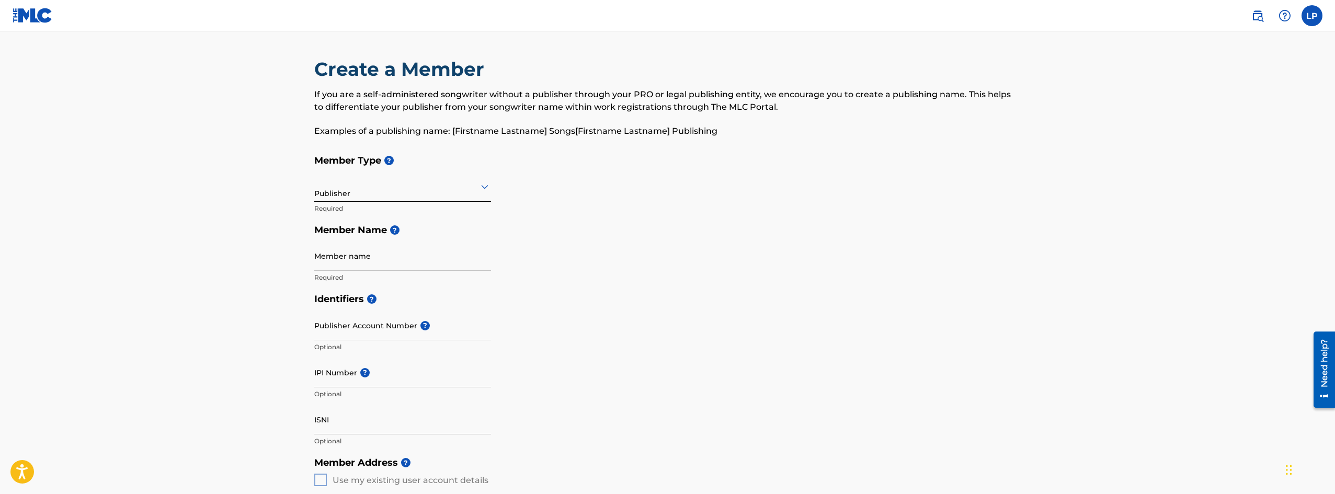
click at [334, 254] on input "Member name" at bounding box center [402, 256] width 177 height 30
click at [364, 188] on div at bounding box center [402, 186] width 177 height 13
click at [355, 211] on div "Self-Administered Songwriter" at bounding box center [403, 214] width 176 height 24
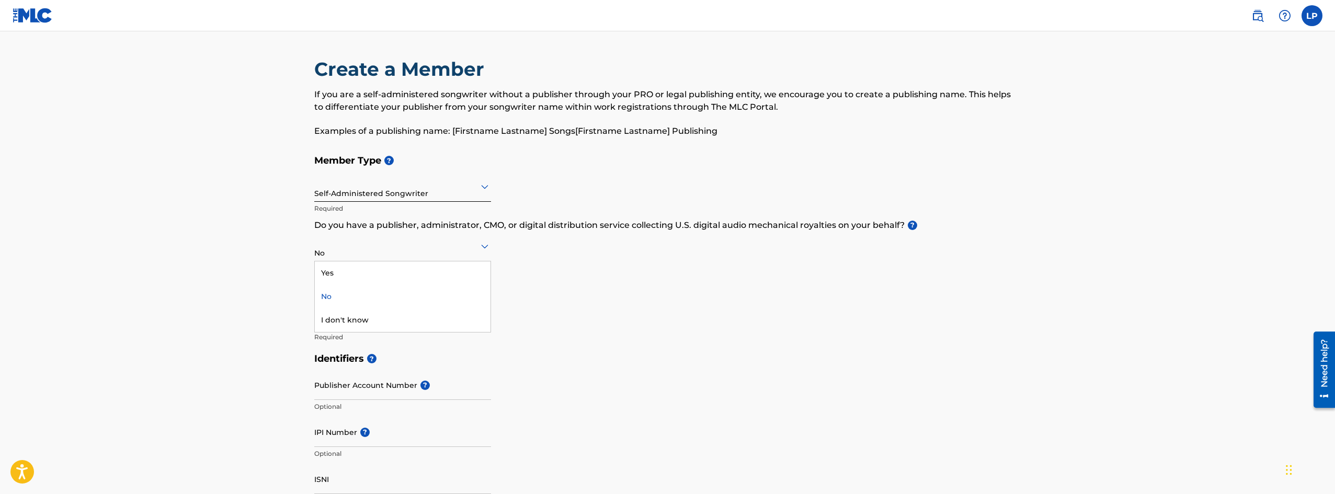
click at [340, 250] on div at bounding box center [402, 245] width 177 height 13
click at [328, 292] on div "No" at bounding box center [403, 297] width 176 height 24
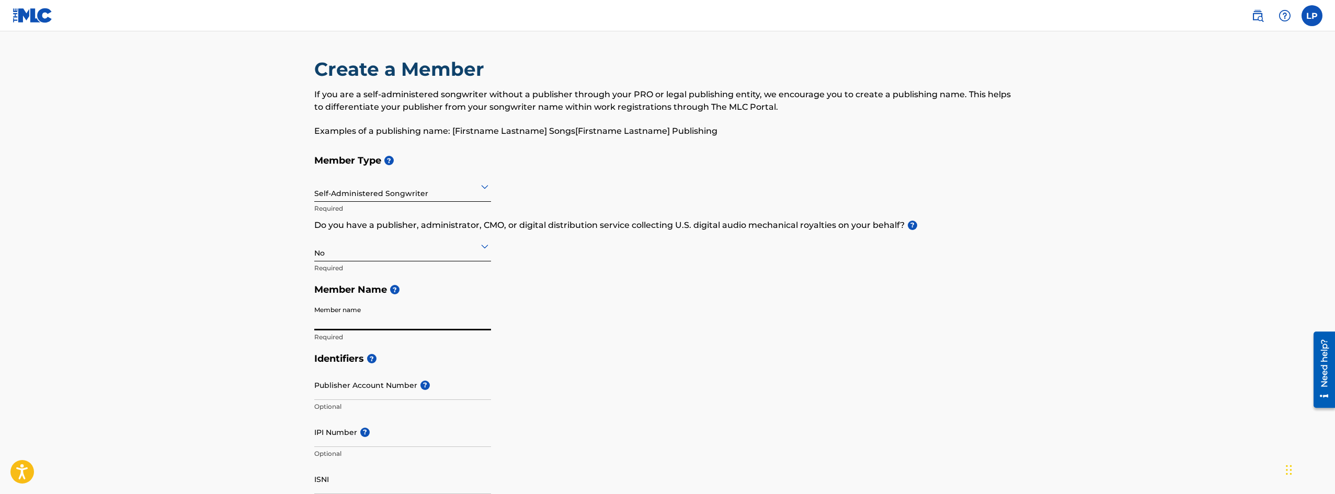
click at [333, 323] on input "Member name" at bounding box center [402, 316] width 177 height 30
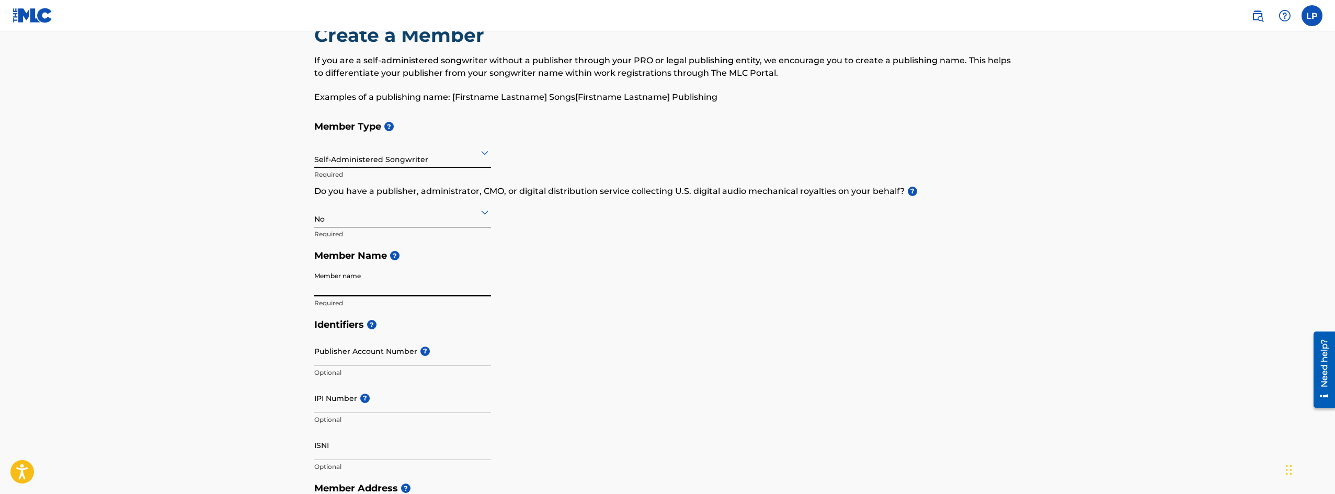
scroll to position [52, 0]
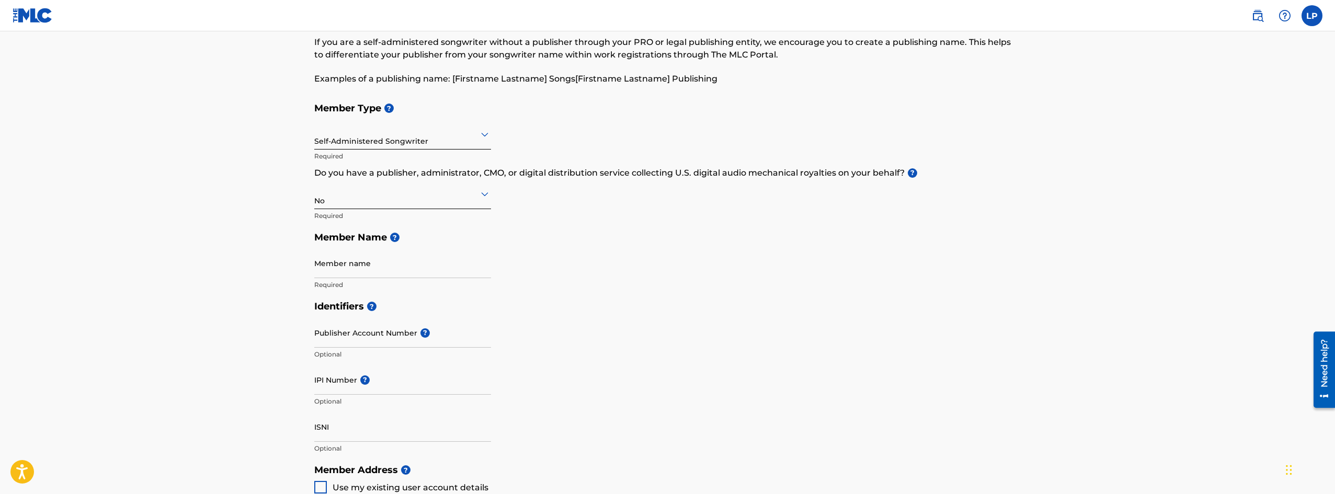
click at [353, 267] on input "Member name" at bounding box center [402, 263] width 177 height 30
type input "[PERSON_NAME]"
click at [343, 329] on input "Publisher Account Number ?" at bounding box center [402, 333] width 177 height 30
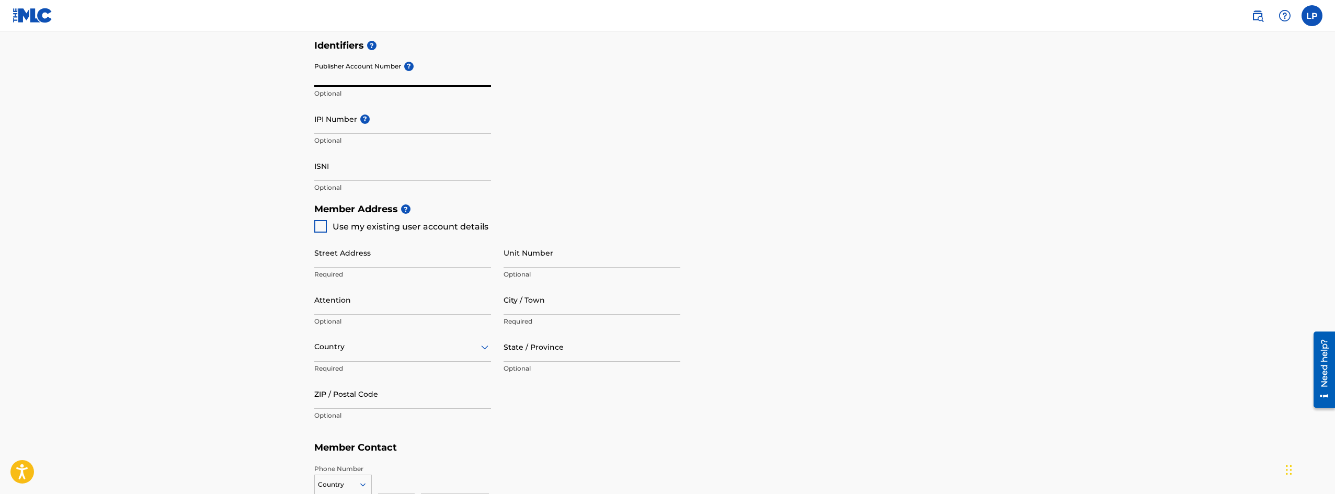
scroll to position [314, 0]
click at [321, 226] on div at bounding box center [320, 226] width 13 height 13
type input "[STREET_ADDRESS]"
type input "Shafter"
type input "93263"
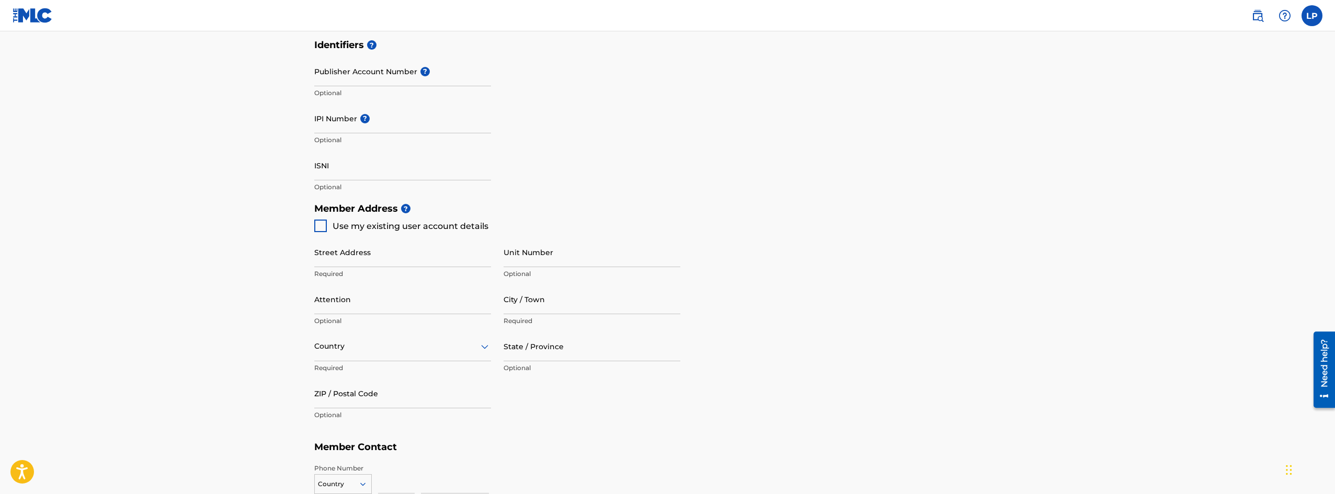
type input "661"
type input "4879648"
type input "[EMAIL_ADDRESS][DOMAIN_NAME]"
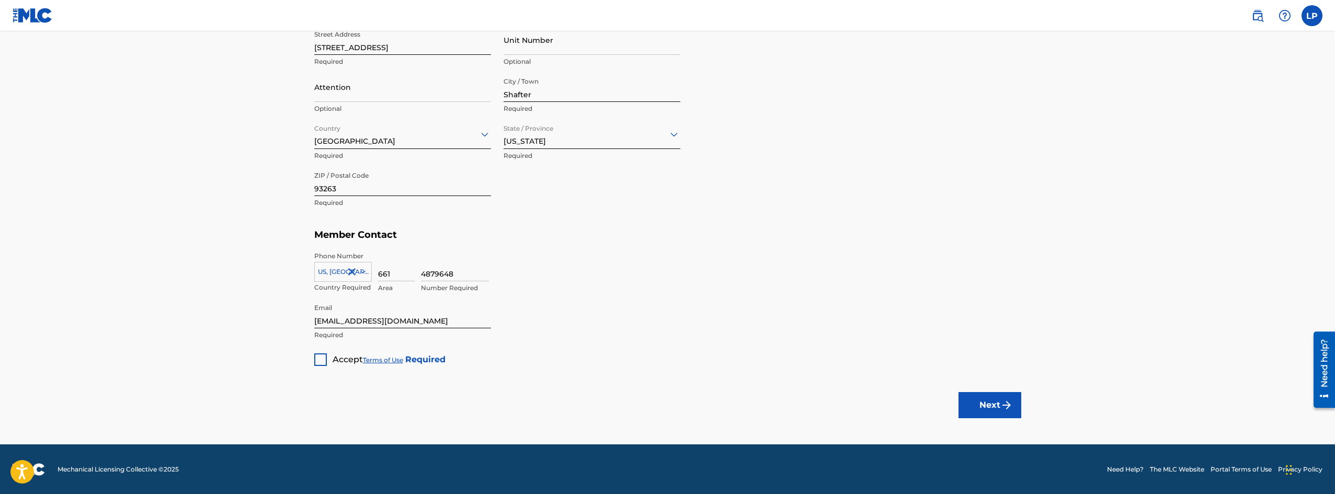
scroll to position [527, 0]
click at [324, 361] on div at bounding box center [320, 359] width 13 height 13
click at [970, 414] on button "Next" at bounding box center [989, 405] width 63 height 26
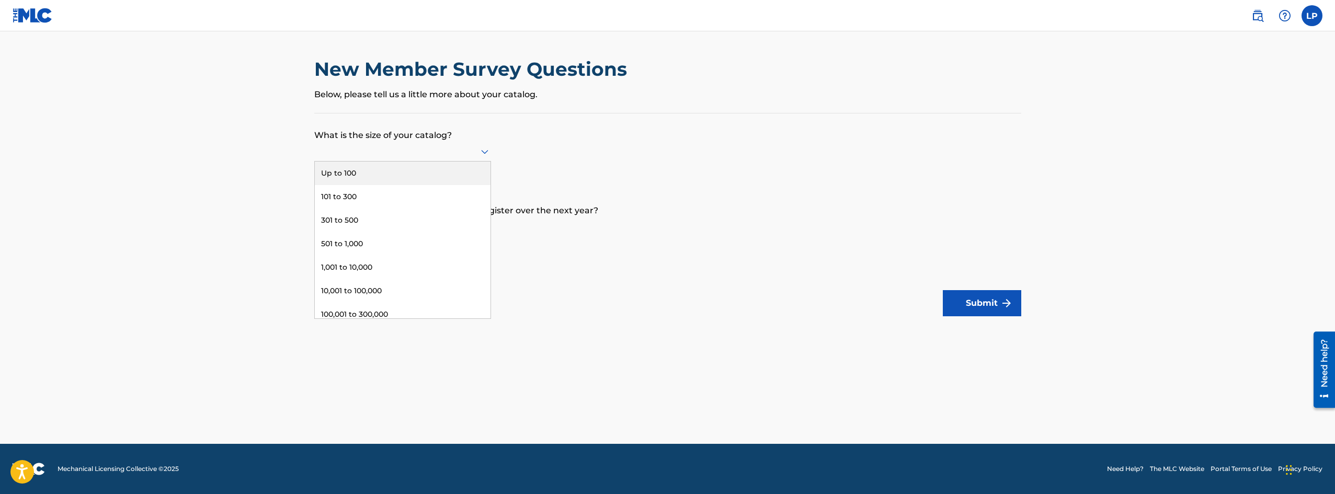
click at [411, 153] on div at bounding box center [402, 151] width 177 height 13
click at [332, 170] on div "Up to 100" at bounding box center [403, 174] width 176 height 24
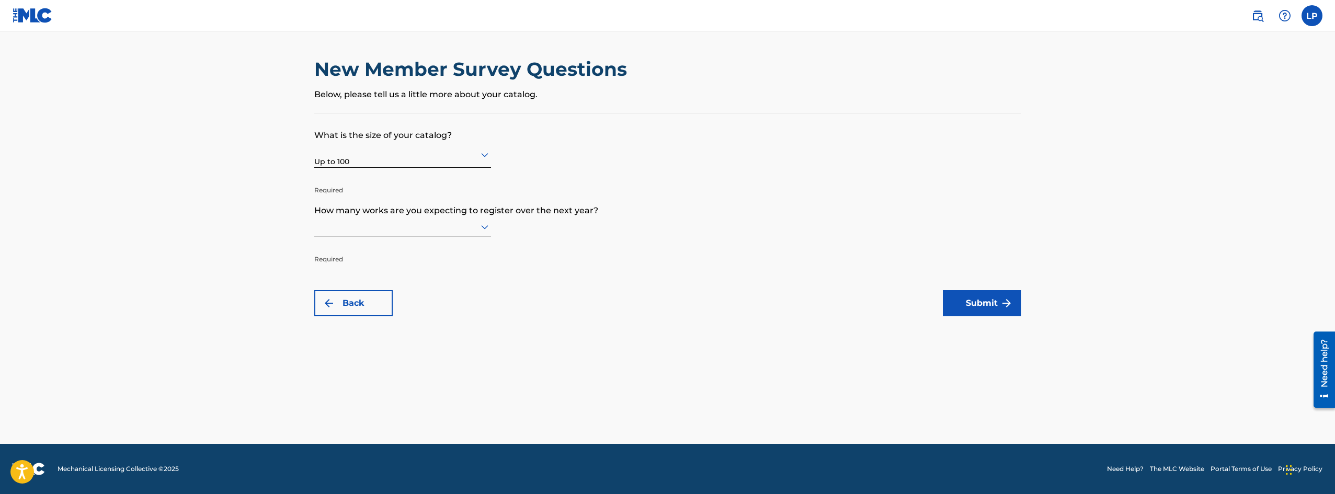
click at [368, 233] on div at bounding box center [402, 227] width 177 height 20
click at [348, 250] on div "Up to 100" at bounding box center [403, 249] width 176 height 24
click at [968, 299] on button "Submit" at bounding box center [982, 303] width 78 height 26
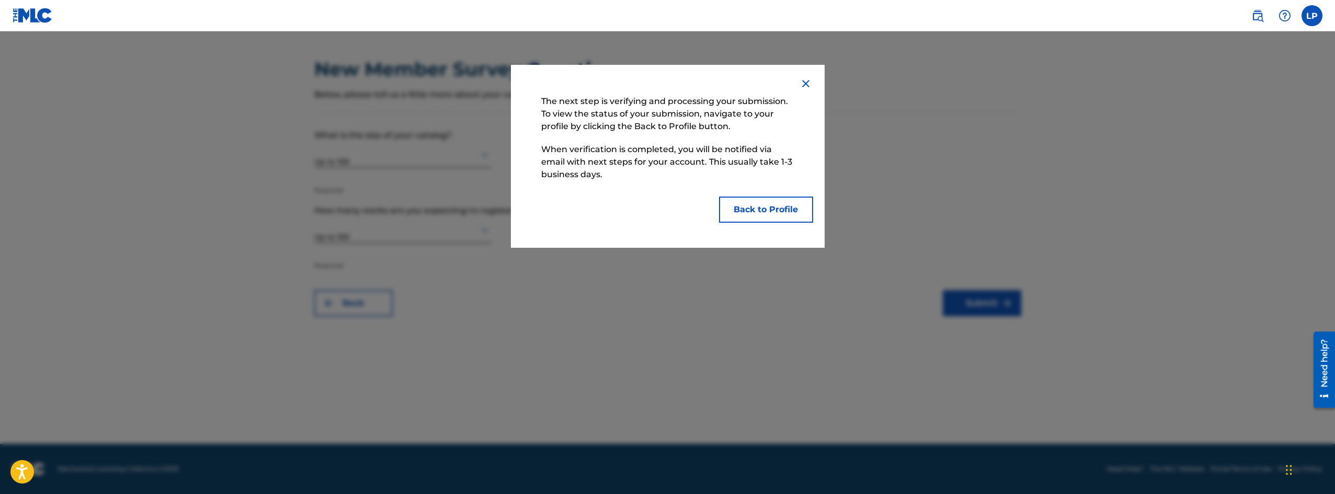
click at [759, 214] on button "Back to Profile" at bounding box center [766, 210] width 94 height 26
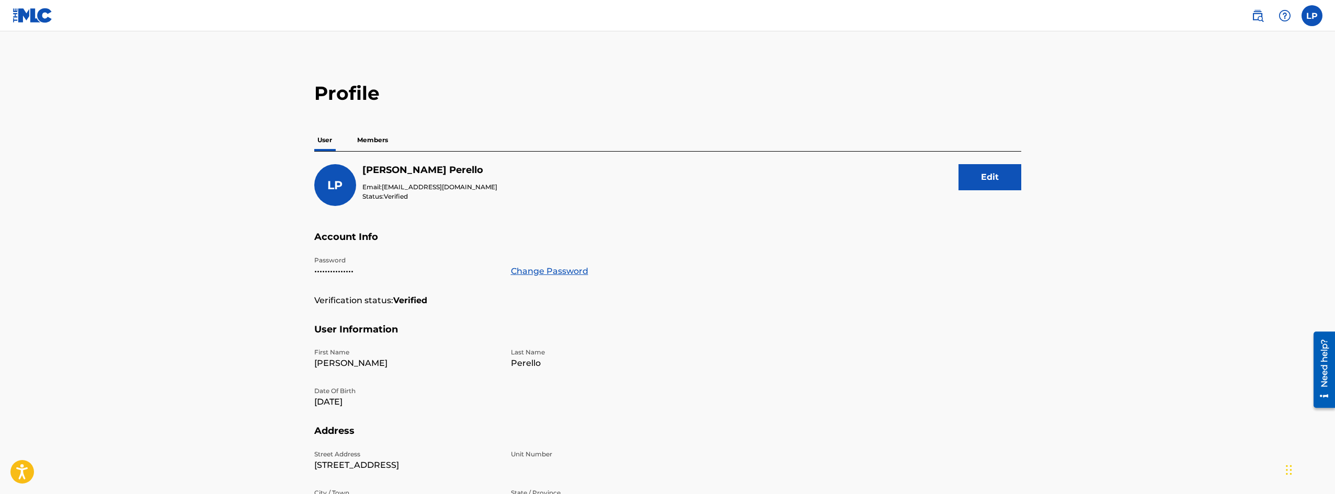
click at [370, 140] on p "Members" at bounding box center [372, 140] width 37 height 22
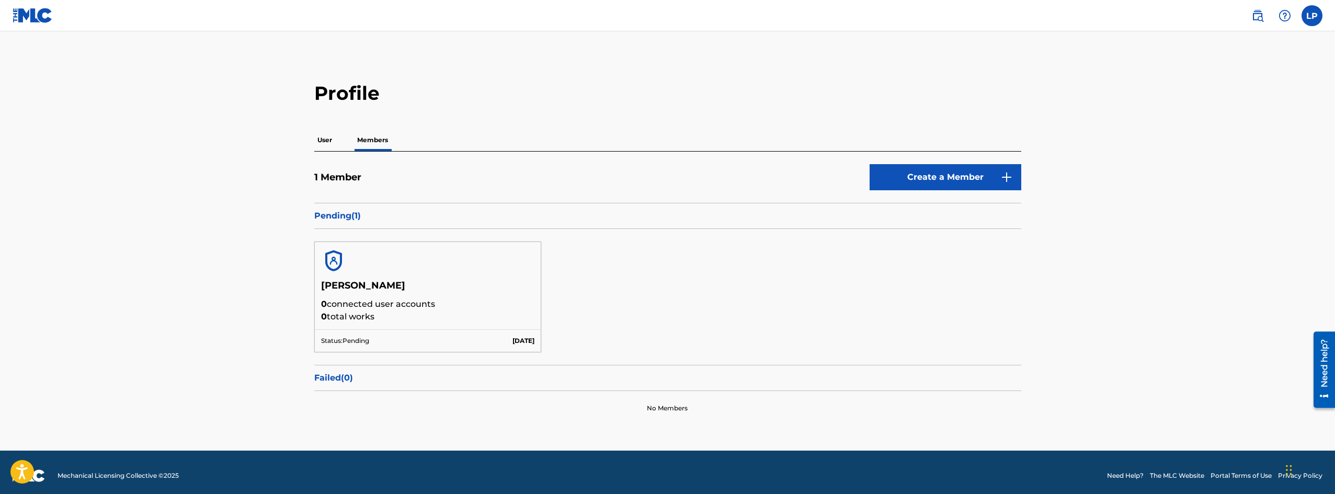
click at [325, 138] on p "User" at bounding box center [324, 140] width 21 height 22
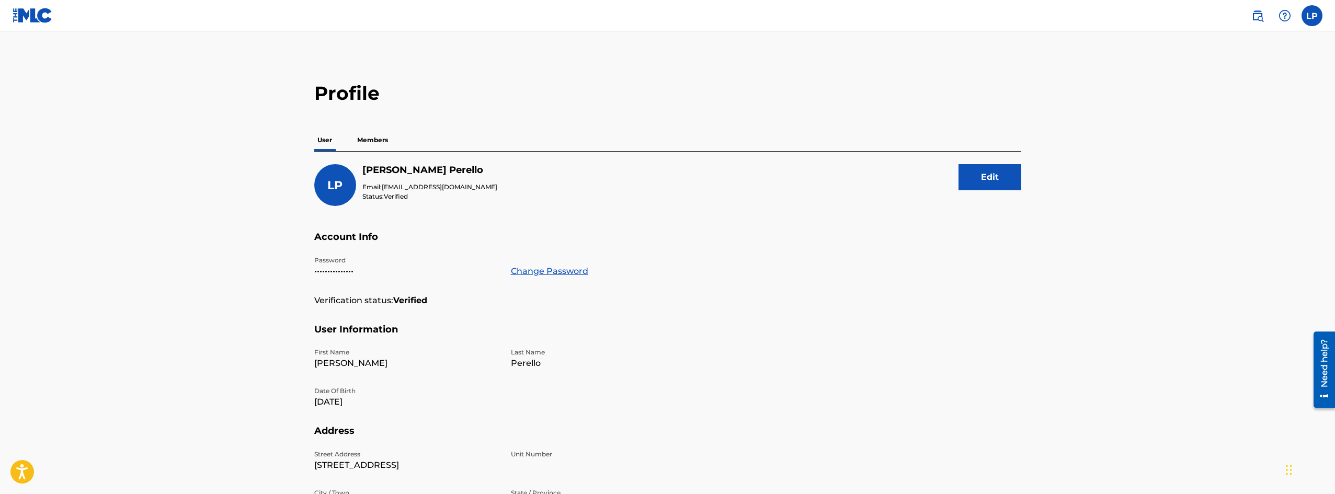
click at [379, 136] on p "Members" at bounding box center [372, 140] width 37 height 22
